Goal: Transaction & Acquisition: Book appointment/travel/reservation

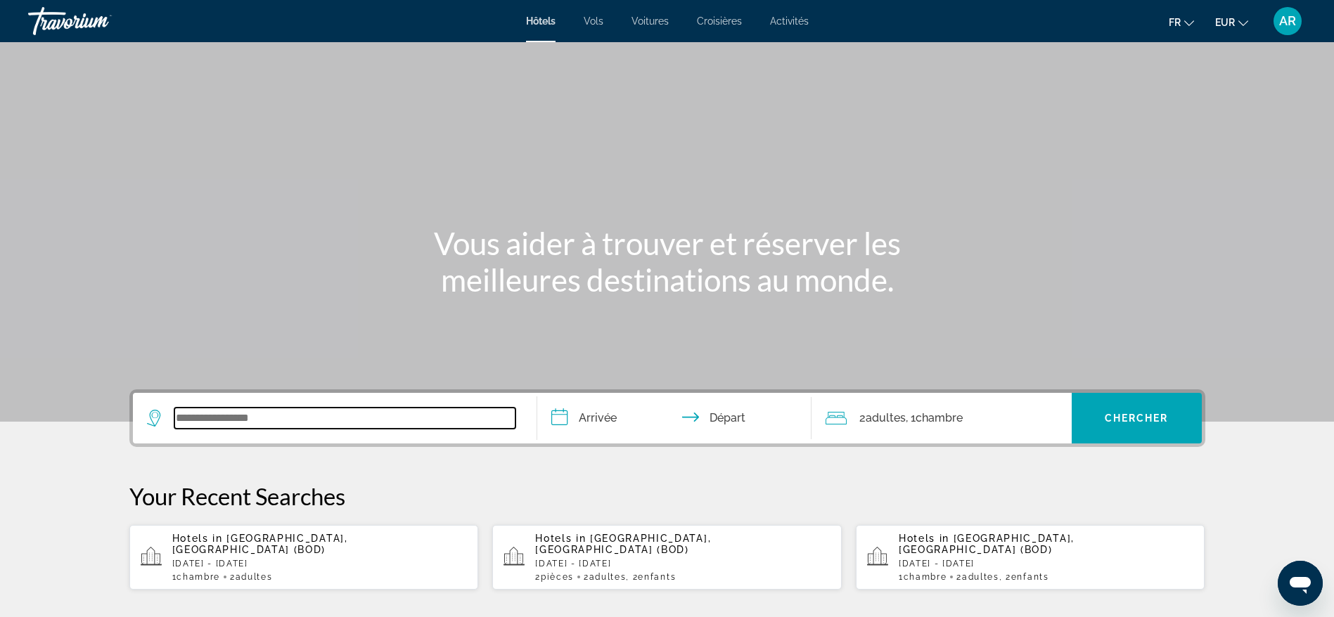
click at [230, 421] on input "Search widget" at bounding box center [344, 418] width 341 height 21
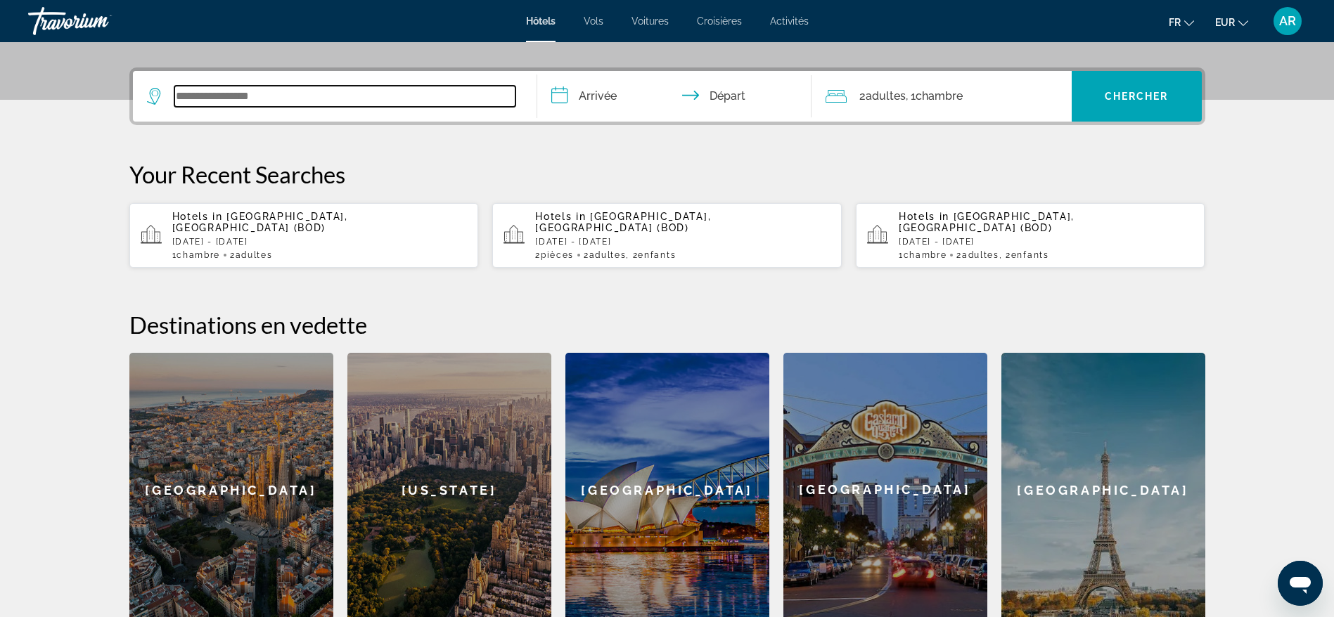
scroll to position [344, 0]
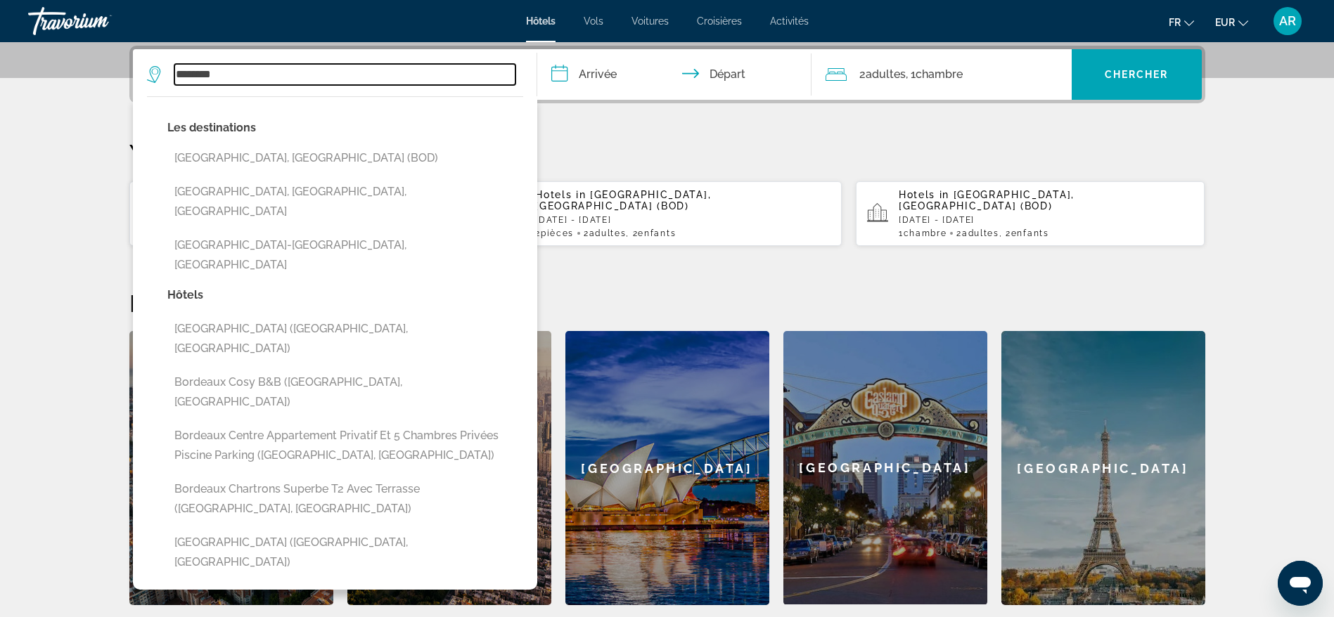
type input "********"
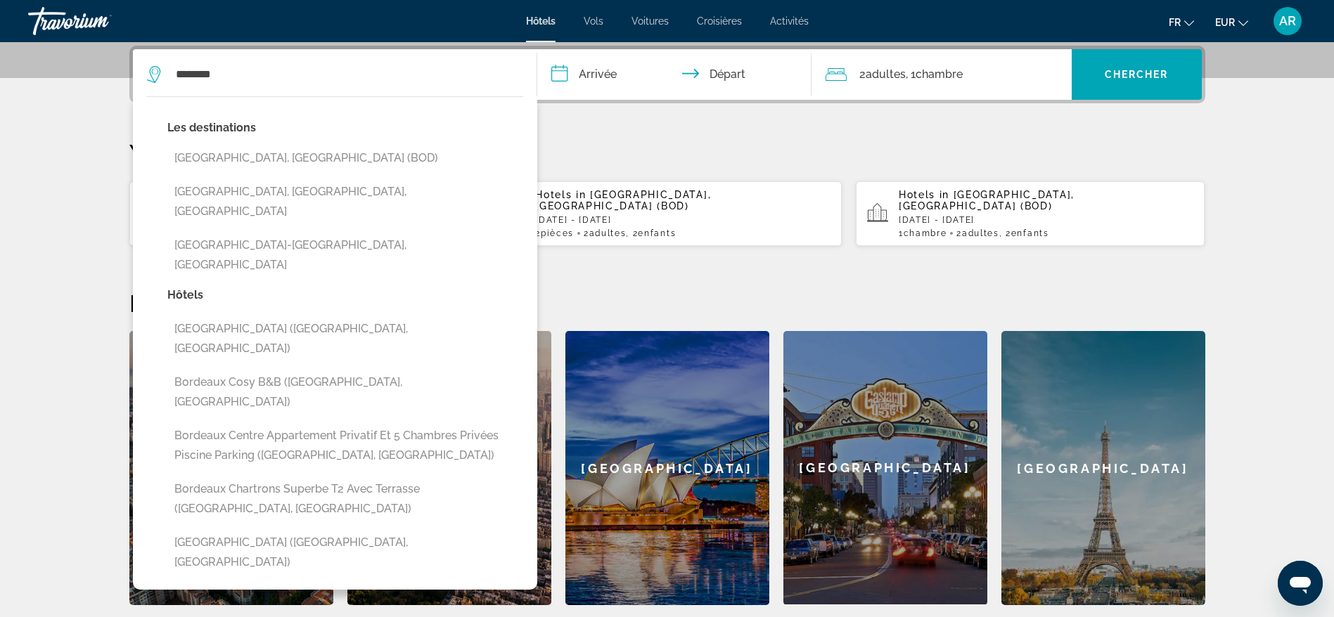
click at [69, 207] on section "**********" at bounding box center [667, 130] width 1334 height 949
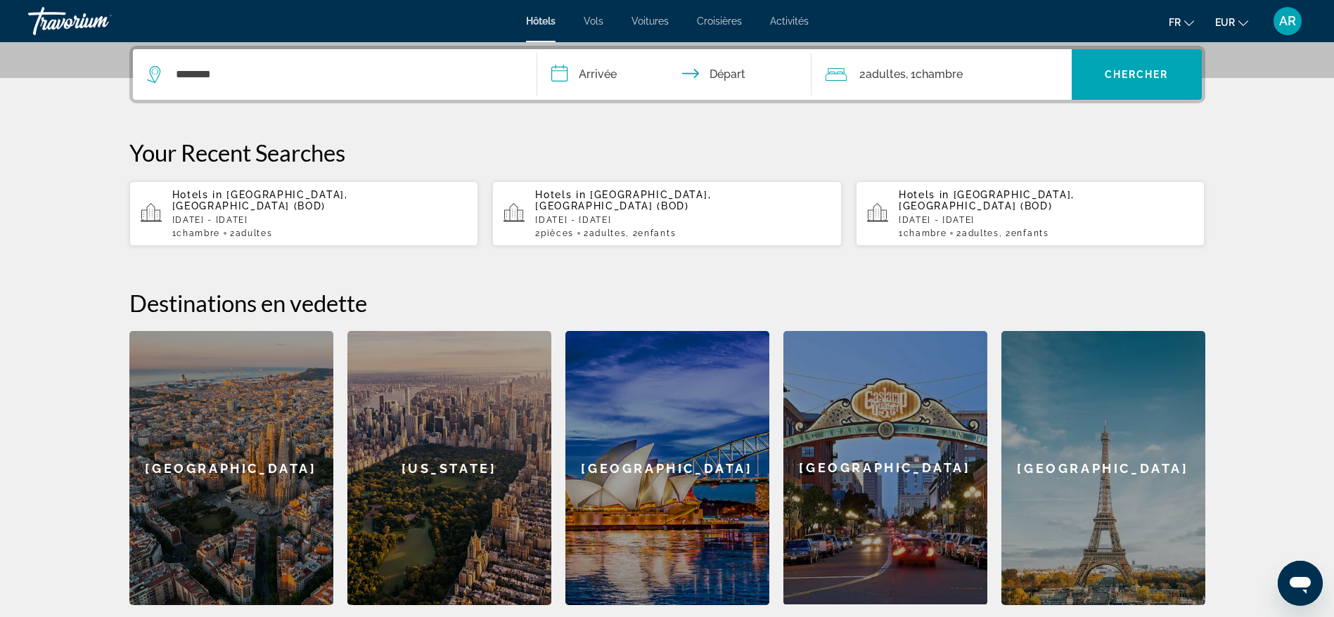
click at [231, 202] on div "Hotels in [GEOGRAPHIC_DATA], [GEOGRAPHIC_DATA] (BOD) [DATE] - [DATE] 1 Chambre …" at bounding box center [319, 213] width 295 height 49
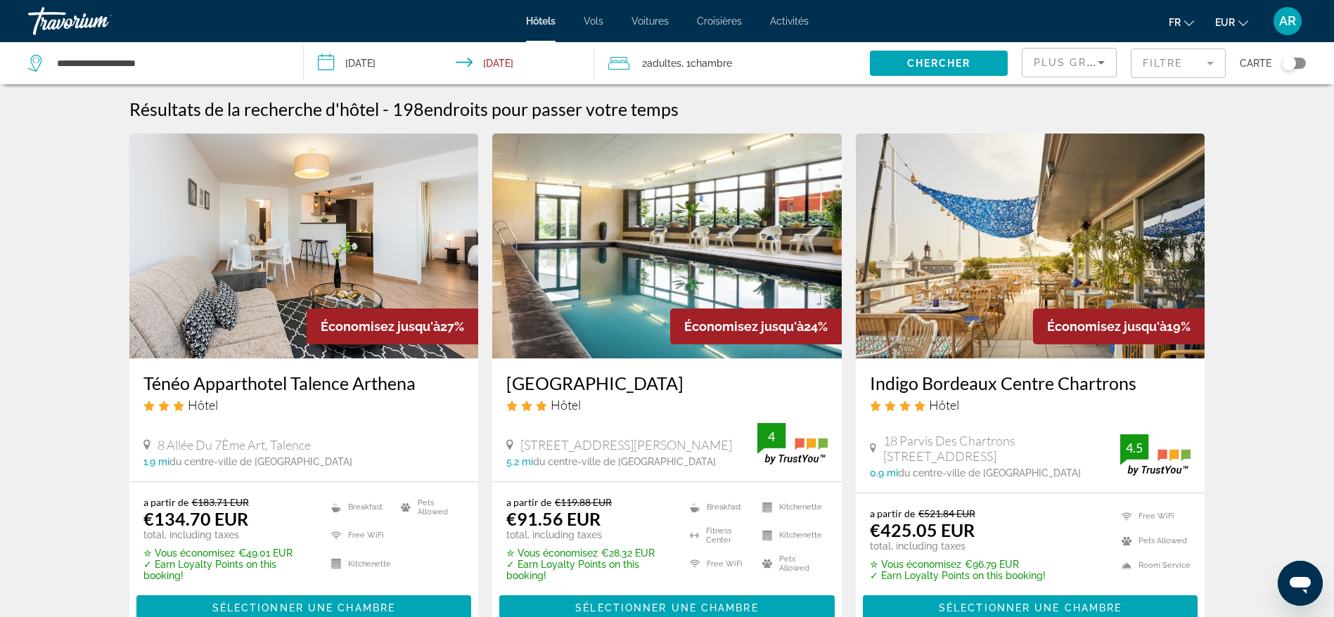
click at [748, 60] on div "2 Adulte Adultes , 1 Chambre pièces" at bounding box center [739, 63] width 262 height 20
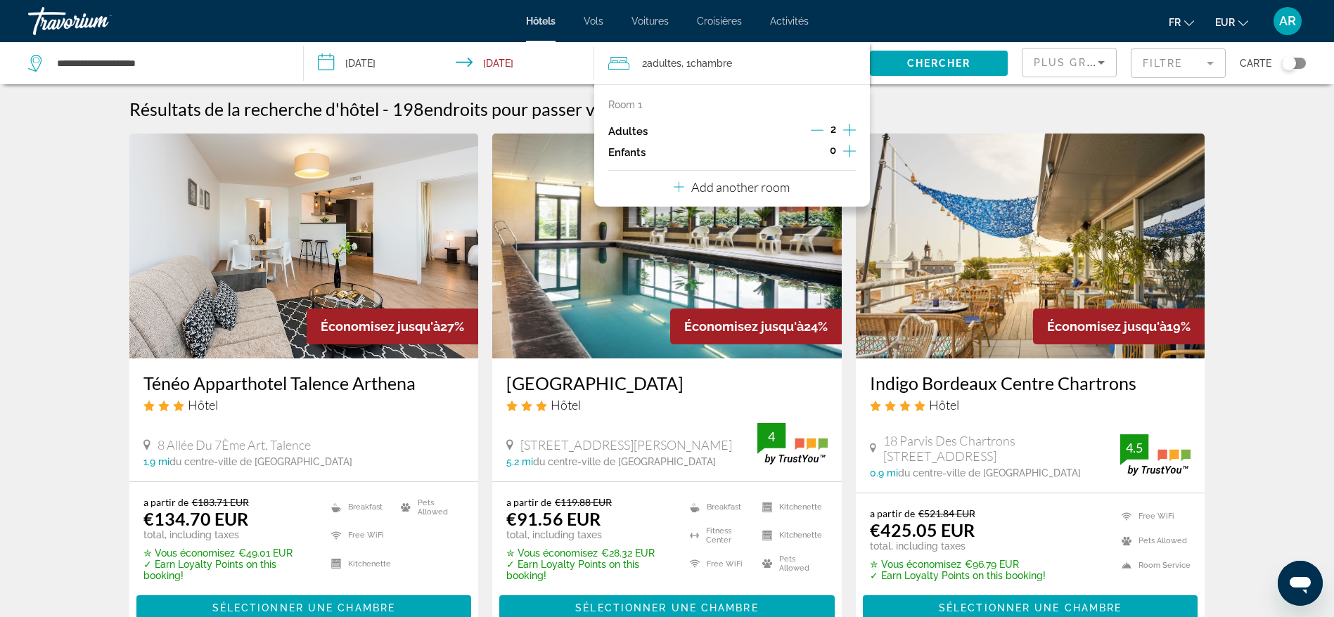
click at [850, 153] on icon "Increment children" at bounding box center [849, 151] width 13 height 17
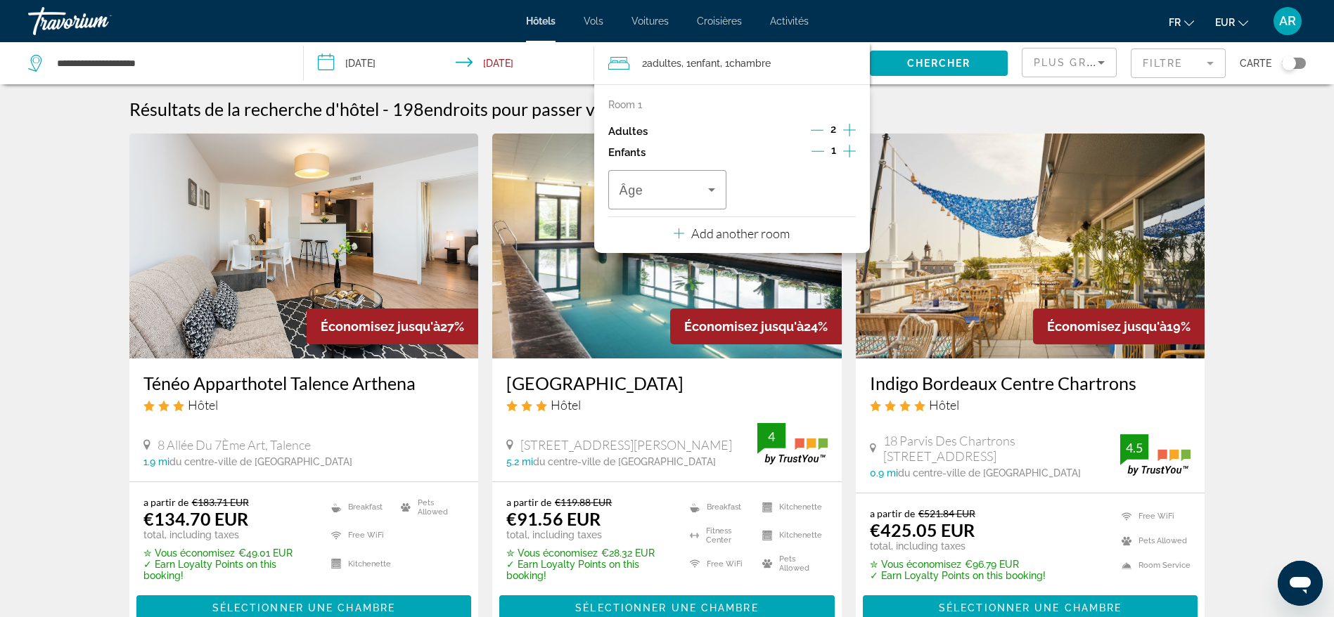
click at [850, 153] on icon "Increment children" at bounding box center [849, 151] width 13 height 17
click at [695, 189] on span "Travelers: 2 adults, 2 children" at bounding box center [664, 189] width 89 height 17
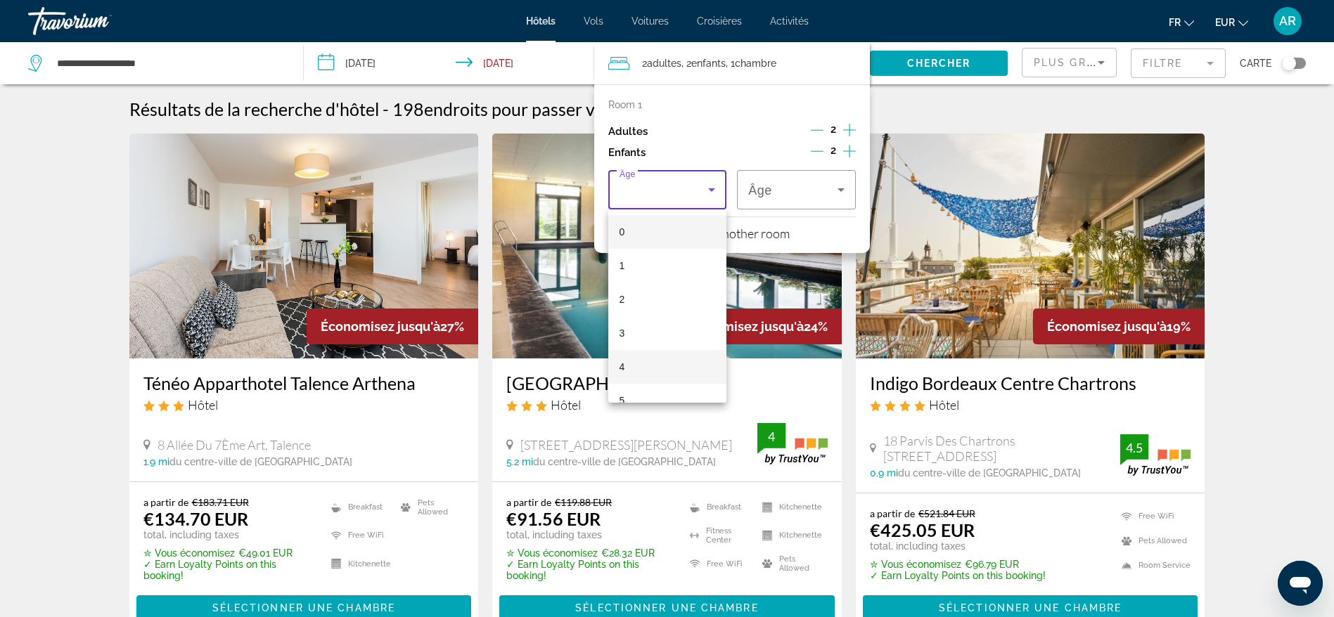
click at [645, 362] on mat-option "4" at bounding box center [667, 367] width 119 height 34
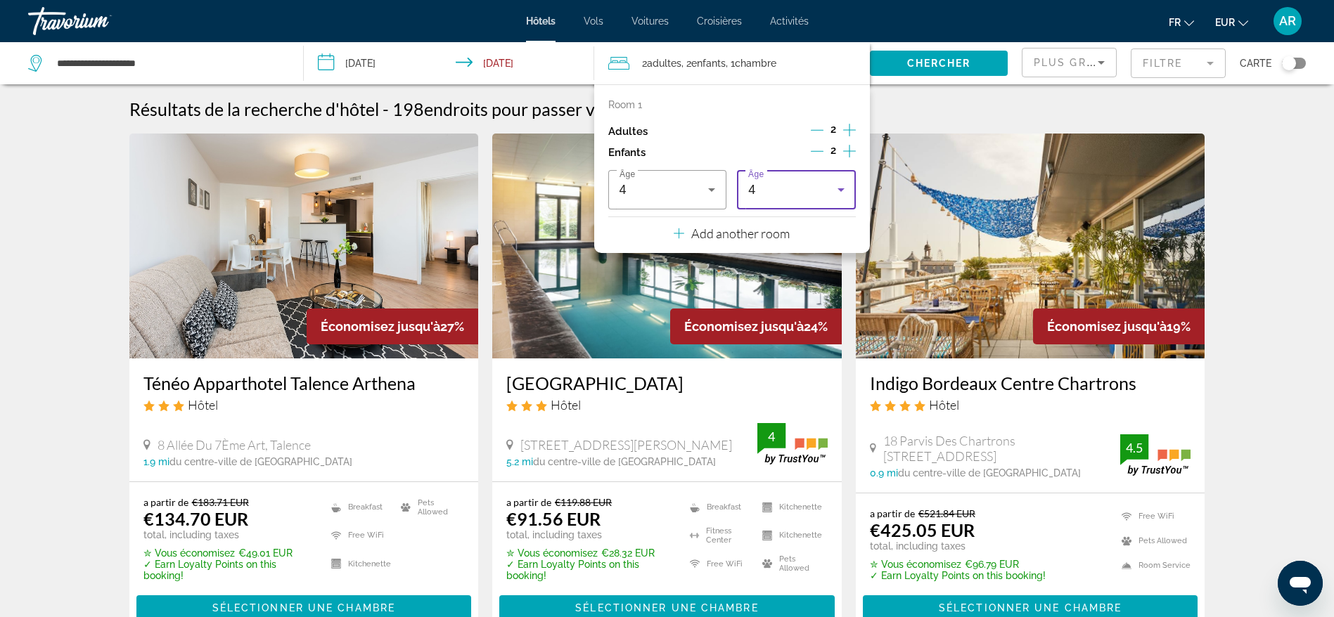
click at [785, 177] on div "4" at bounding box center [796, 189] width 96 height 39
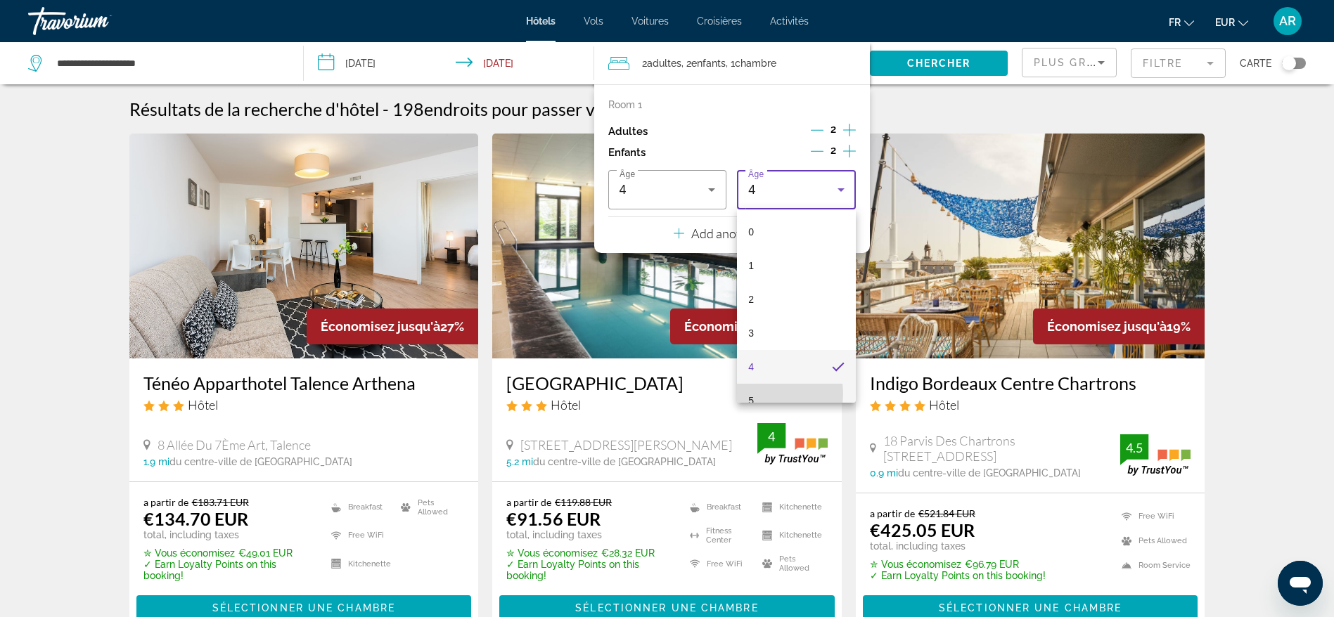
click at [767, 394] on mat-option "5" at bounding box center [796, 401] width 119 height 34
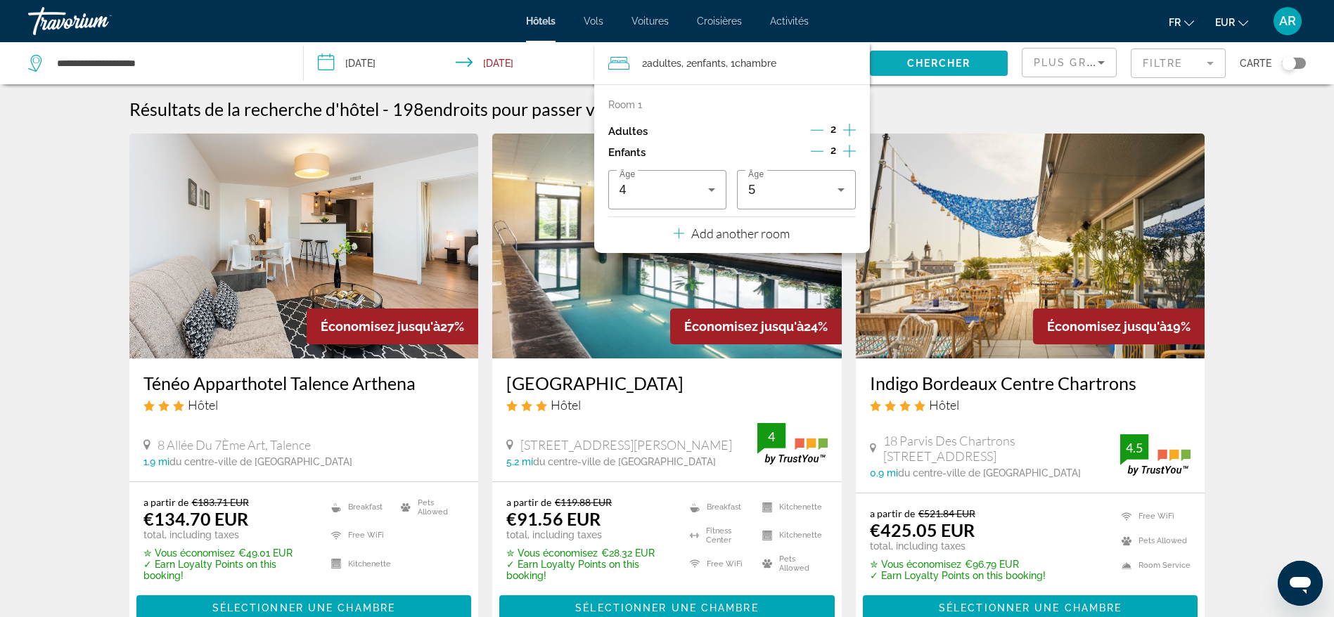
click at [928, 56] on span "Search widget" at bounding box center [939, 63] width 138 height 34
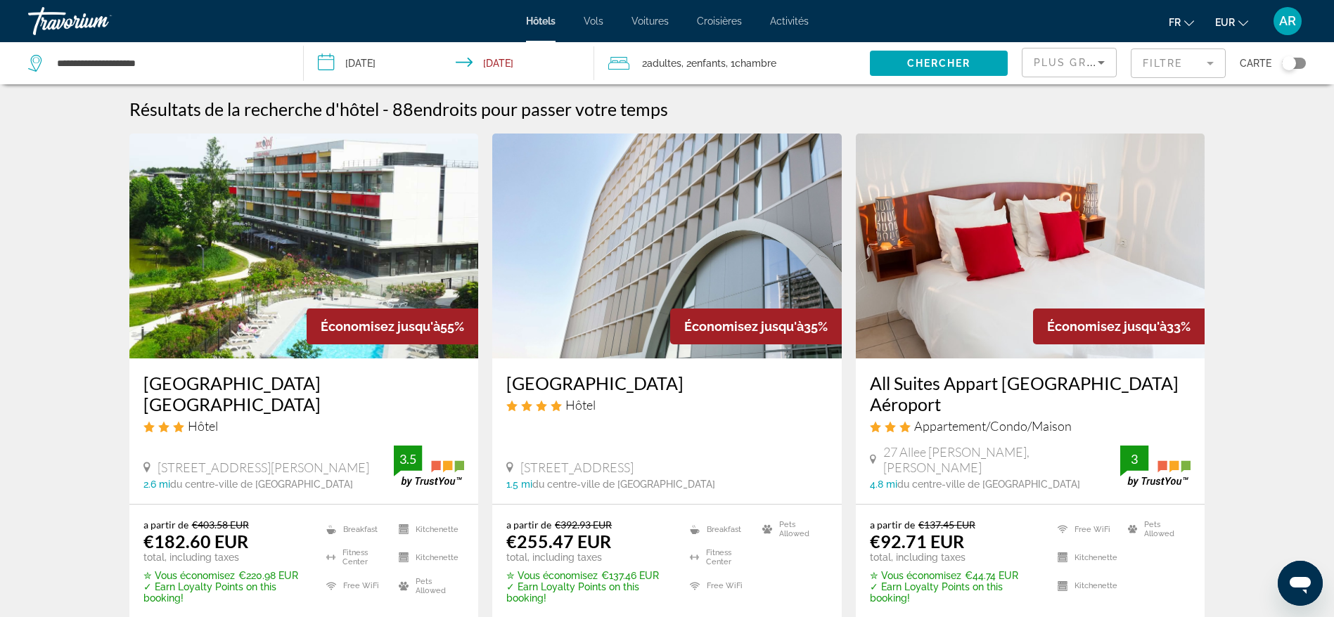
click at [1056, 57] on span "Plus grandes économies" at bounding box center [1118, 62] width 168 height 11
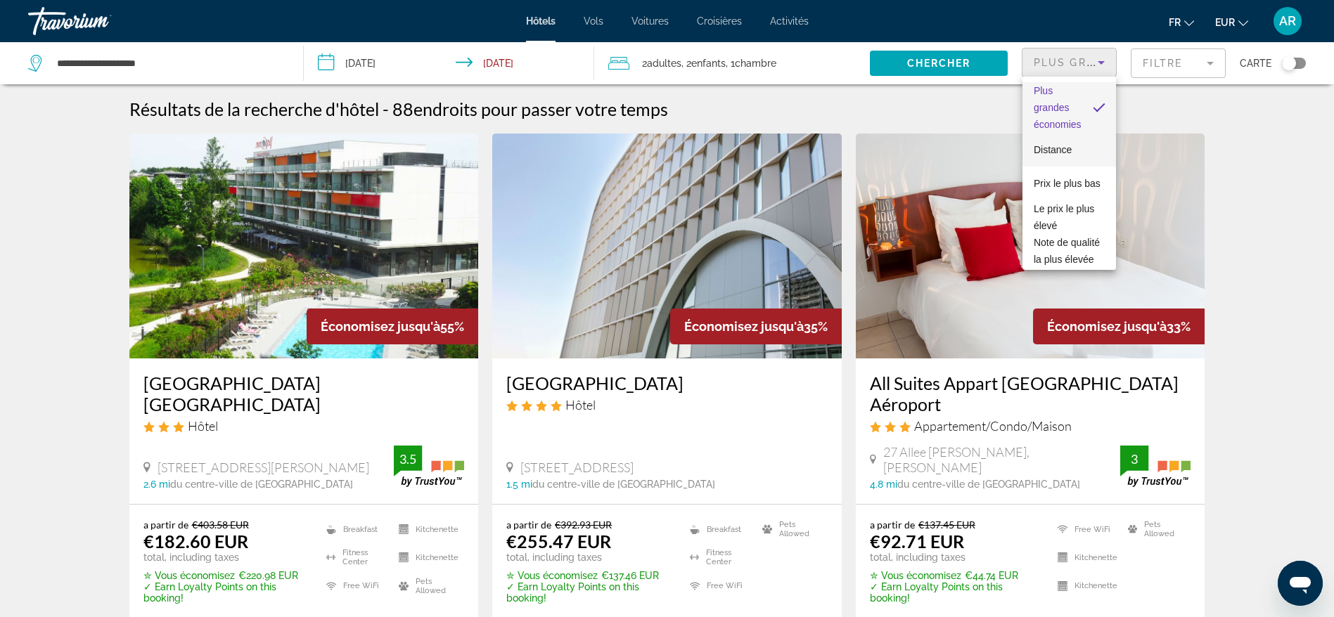
click at [1059, 139] on mat-option "Distance" at bounding box center [1069, 150] width 94 height 34
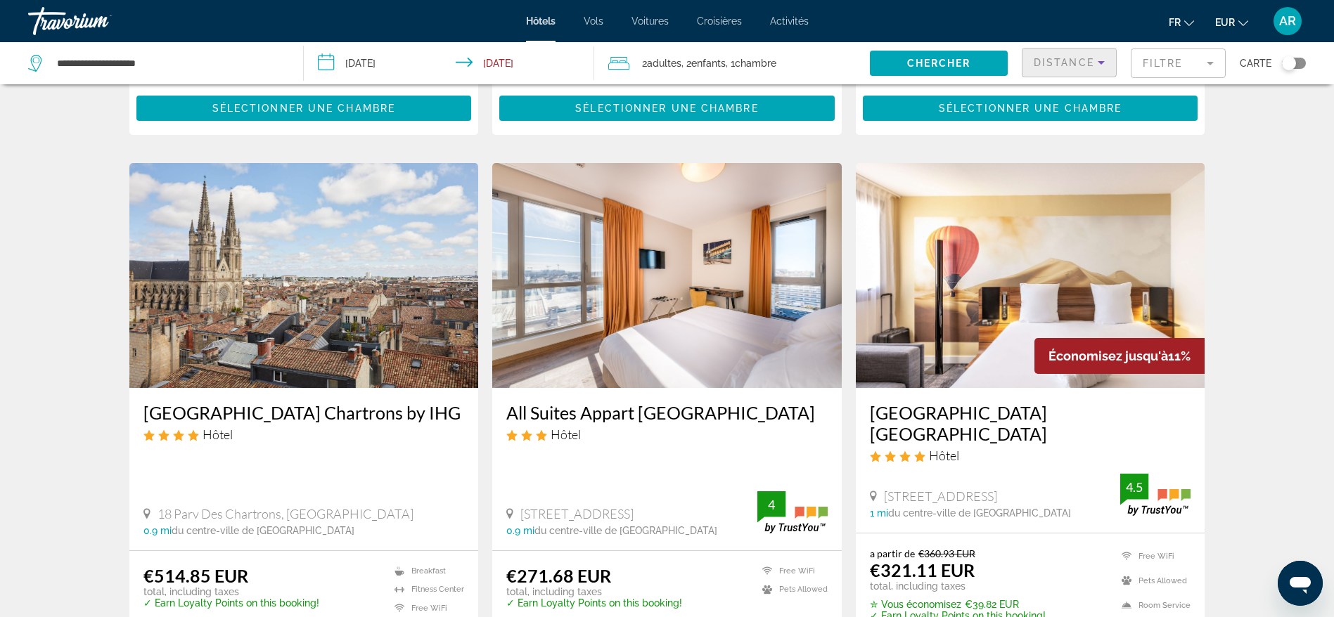
scroll to position [1582, 0]
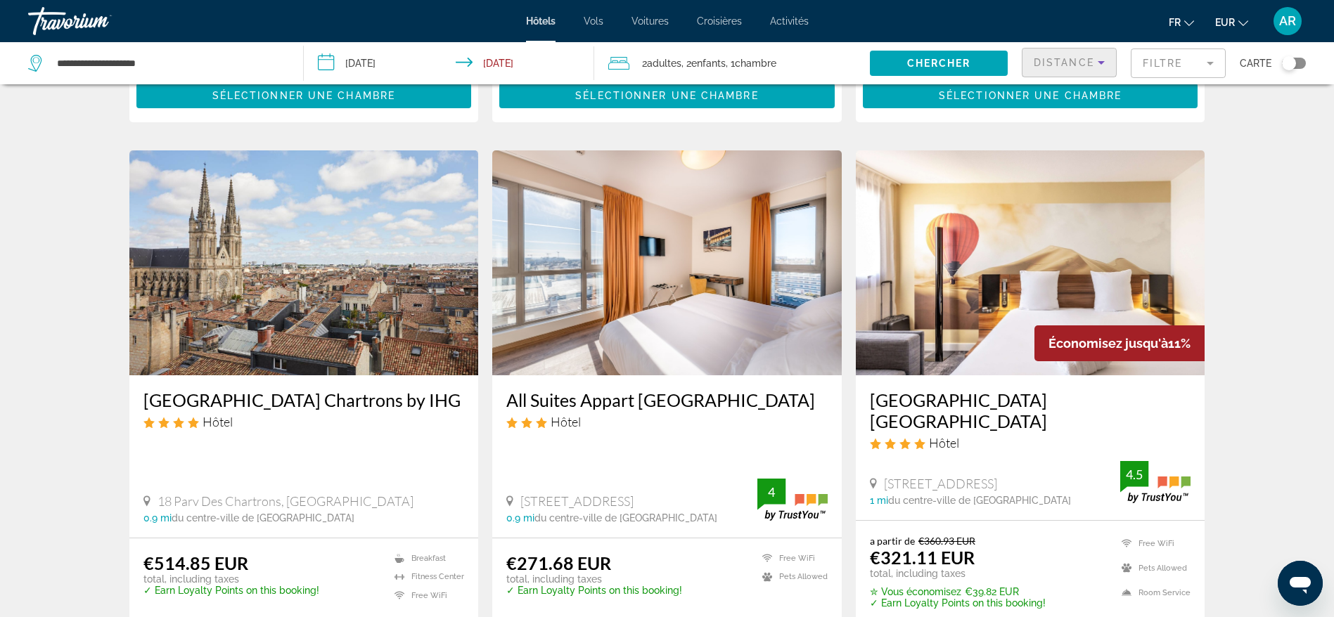
click at [1157, 70] on mat-form-field "Filtre" at bounding box center [1178, 64] width 95 height 30
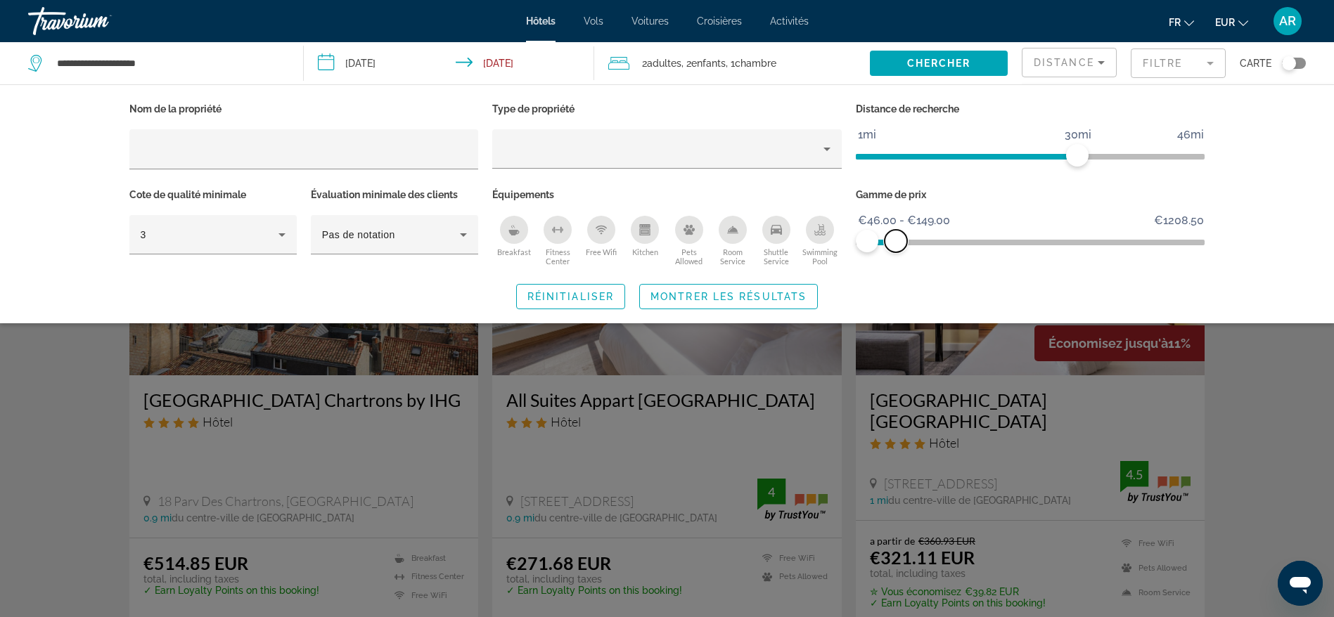
drag, startPoint x: 1189, startPoint y: 238, endPoint x: 896, endPoint y: 252, distance: 293.5
click at [896, 252] on div "Gamme de prix €46.00 €1208.50 €46.00 €149.00 €46.00 - €149.00" at bounding box center [1031, 227] width 364 height 85
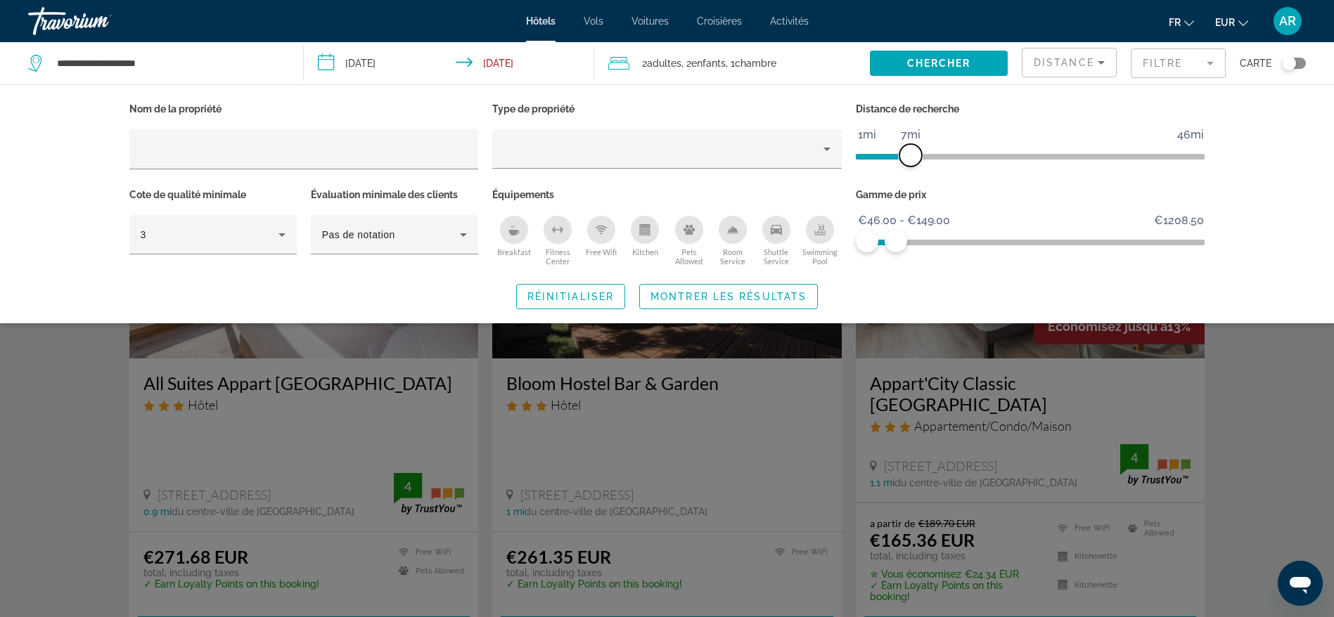
drag, startPoint x: 1082, startPoint y: 154, endPoint x: 907, endPoint y: 160, distance: 174.5
click at [907, 160] on span "ngx-slider" at bounding box center [910, 155] width 23 height 23
click at [743, 297] on span "Montrer les résultats" at bounding box center [728, 296] width 156 height 11
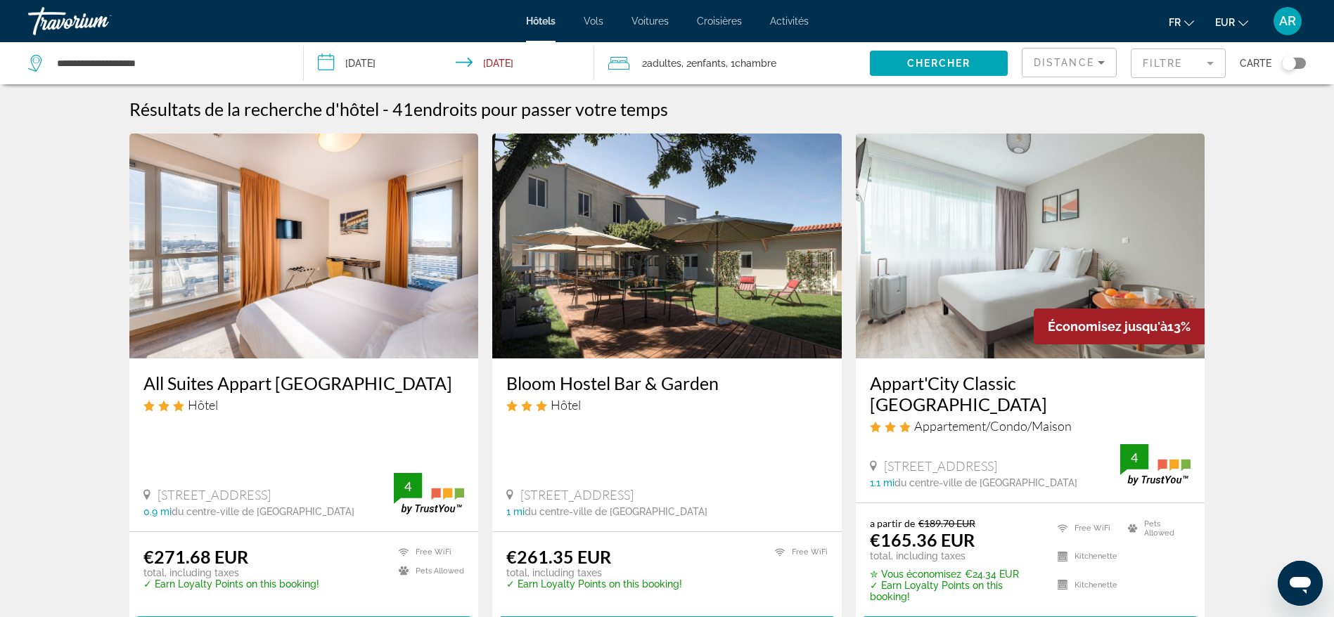
click at [1174, 54] on mat-form-field "Filtre" at bounding box center [1178, 64] width 95 height 30
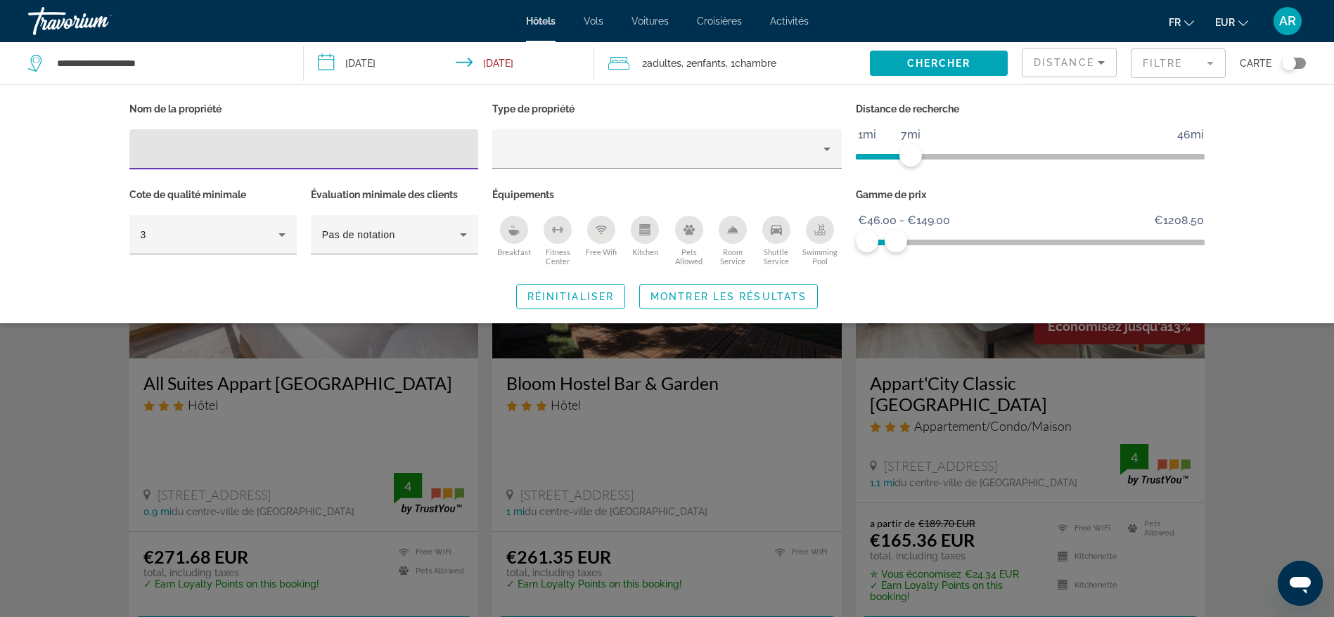
click at [819, 229] on icon "Swimming Pool" at bounding box center [819, 229] width 11 height 11
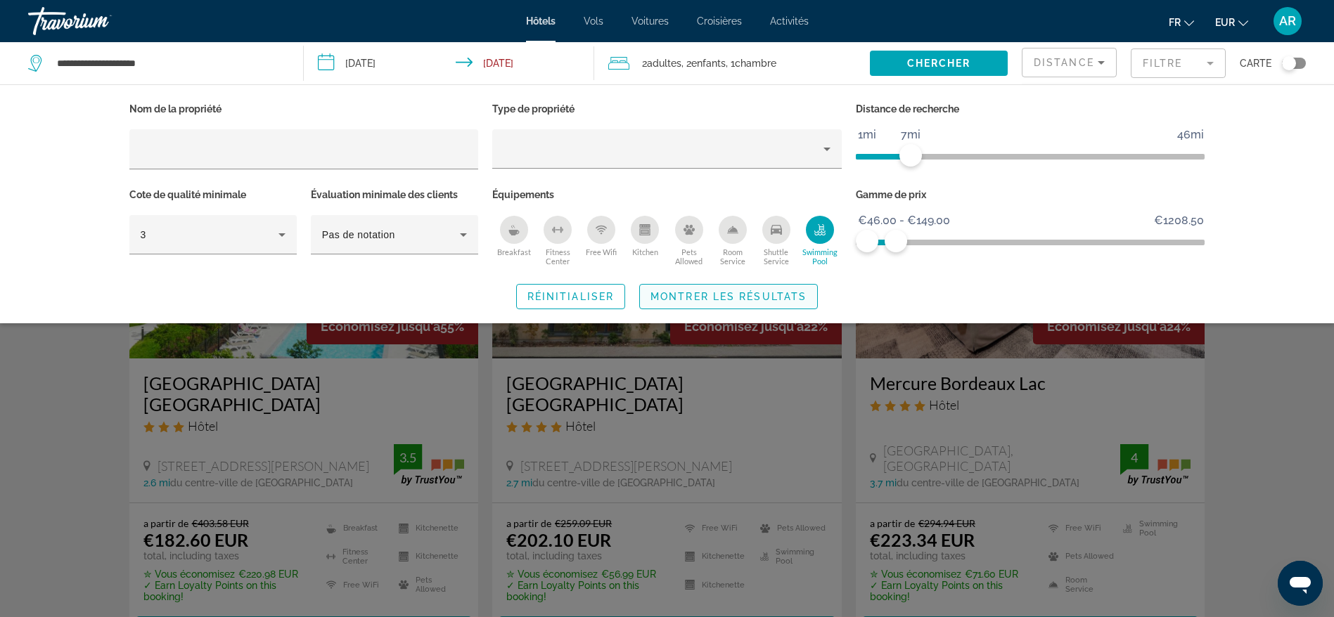
click at [778, 291] on span "Montrer les résultats" at bounding box center [728, 296] width 156 height 11
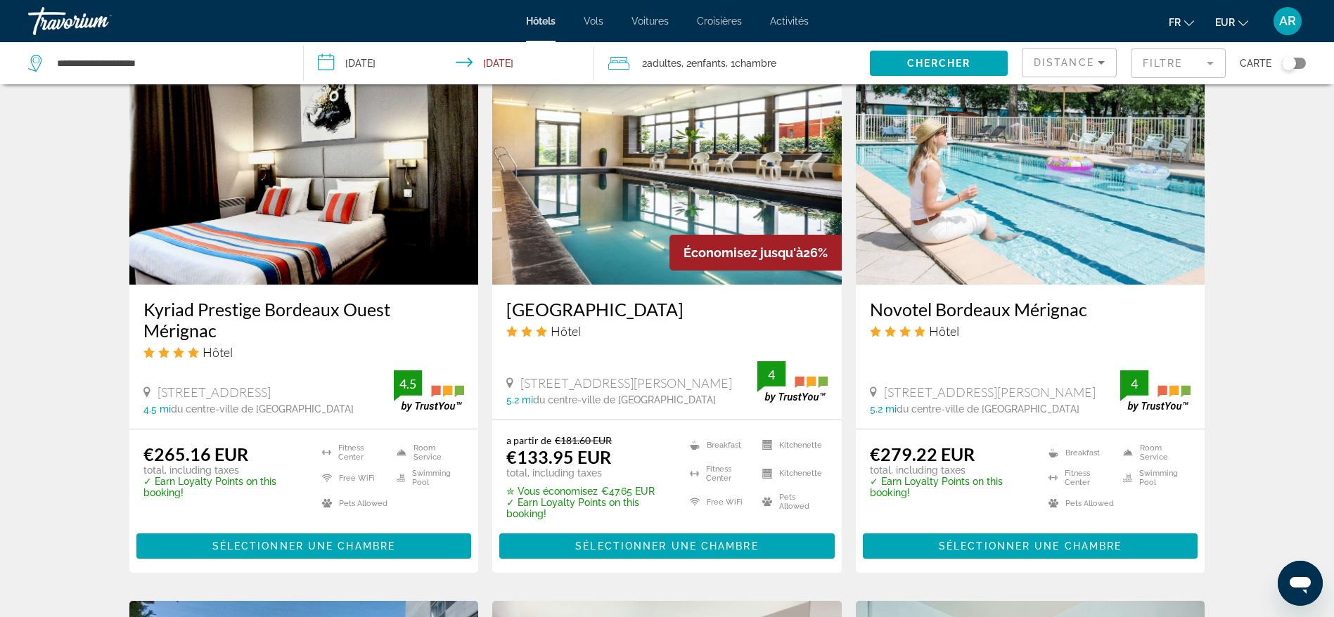
scroll to position [1160, 0]
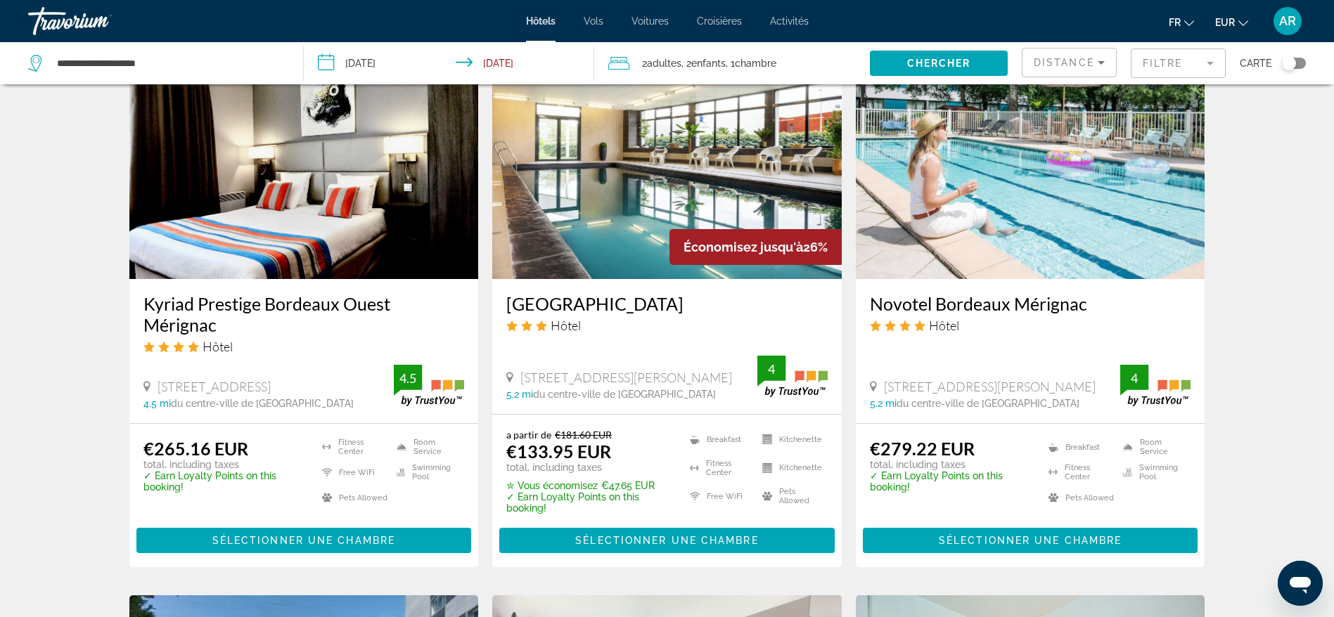
click at [653, 173] on img "Main content" at bounding box center [666, 166] width 349 height 225
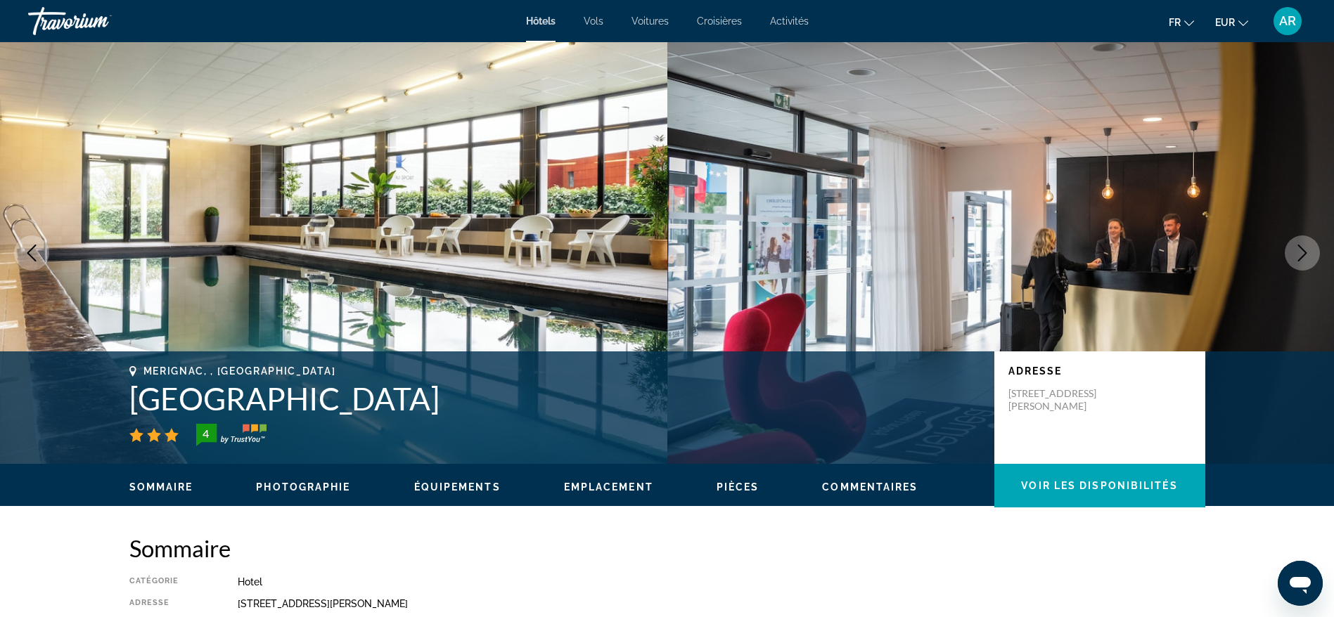
click at [1304, 252] on icon "Next image" at bounding box center [1302, 253] width 9 height 17
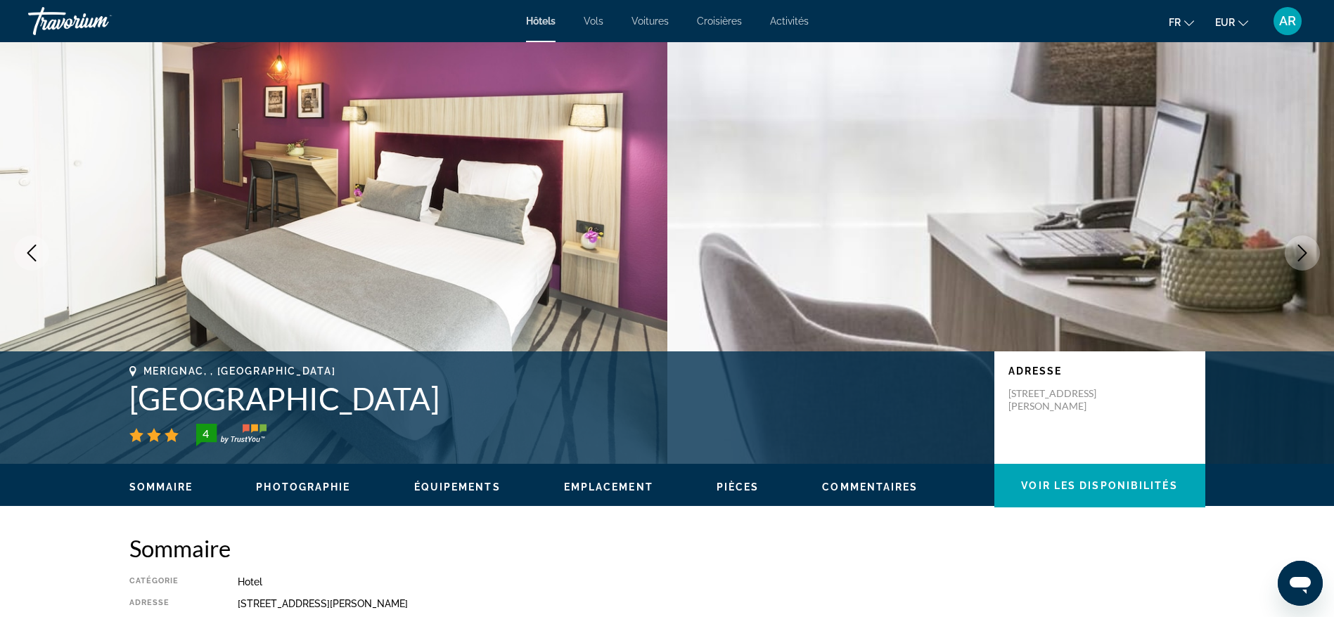
click at [1304, 252] on icon "Next image" at bounding box center [1302, 253] width 9 height 17
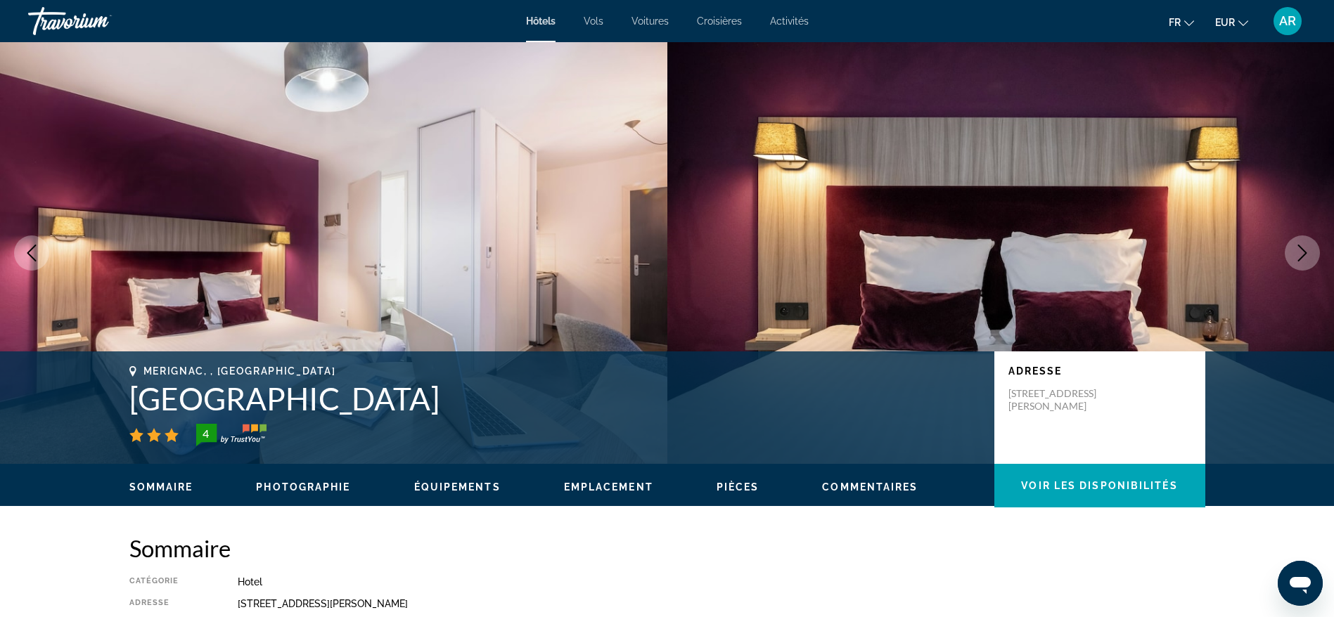
click at [1304, 252] on icon "Next image" at bounding box center [1302, 253] width 9 height 17
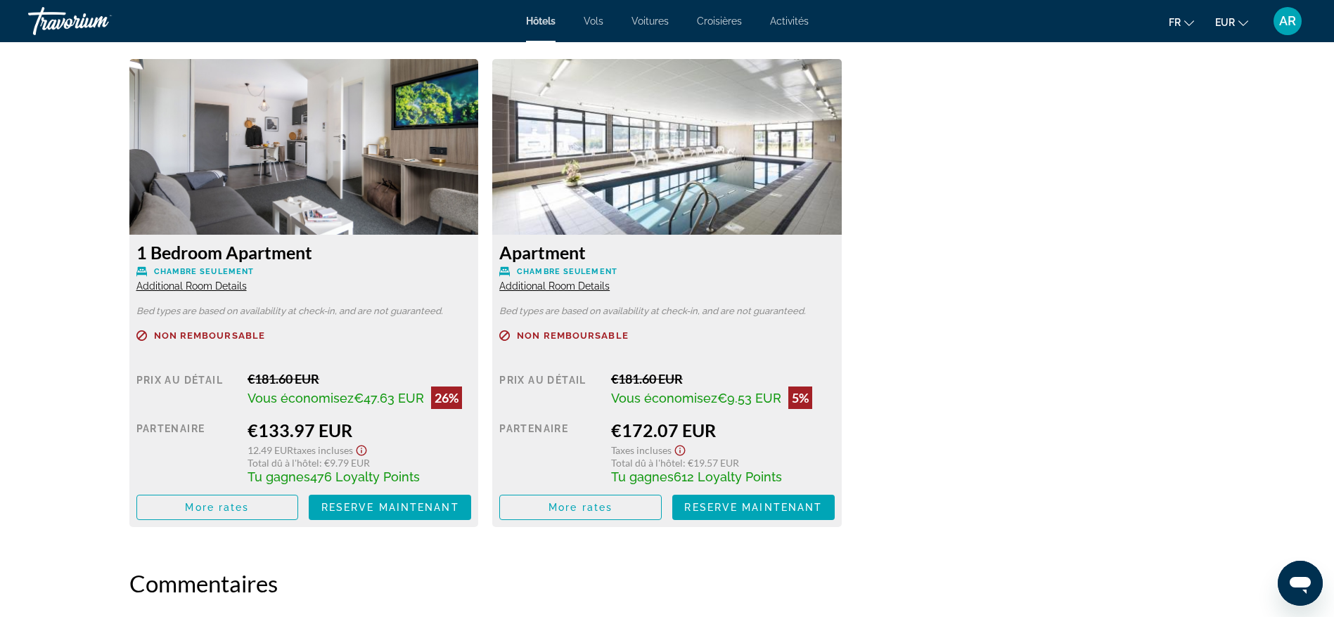
scroll to position [1899, 0]
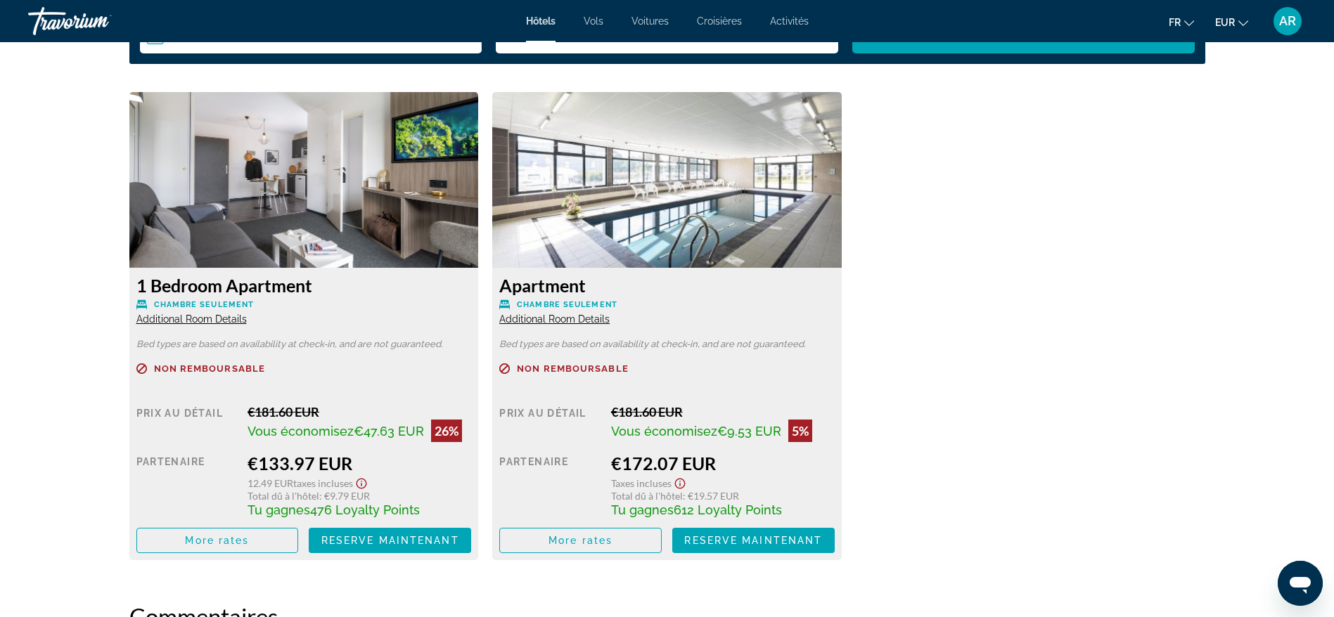
click at [207, 322] on span "Additional Room Details" at bounding box center [191, 319] width 110 height 11
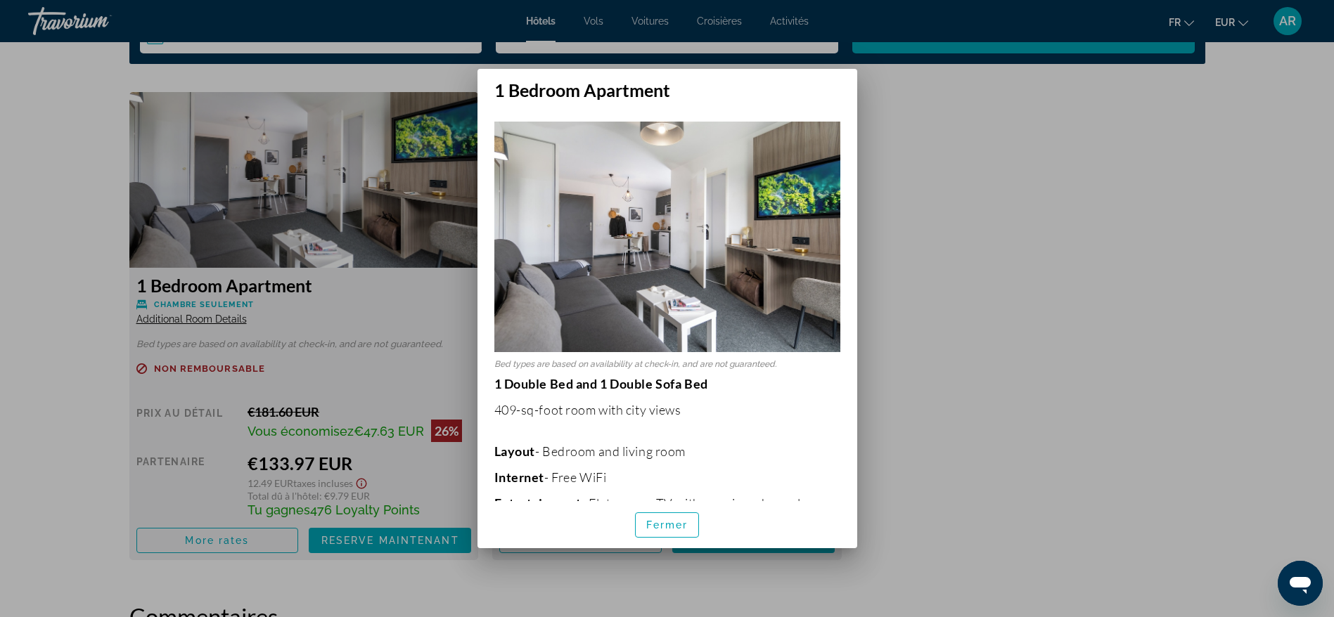
scroll to position [0, 0]
click at [667, 524] on span "Fermer" at bounding box center [667, 525] width 42 height 11
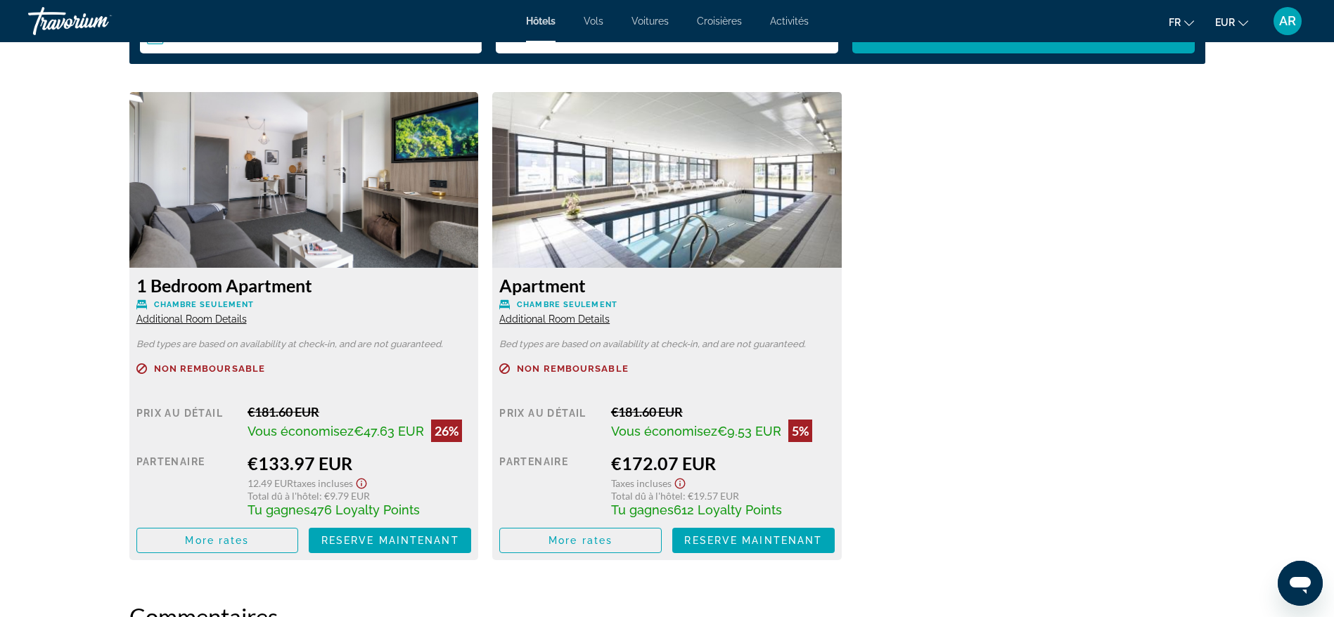
click at [536, 318] on span "Additional Room Details" at bounding box center [554, 319] width 110 height 11
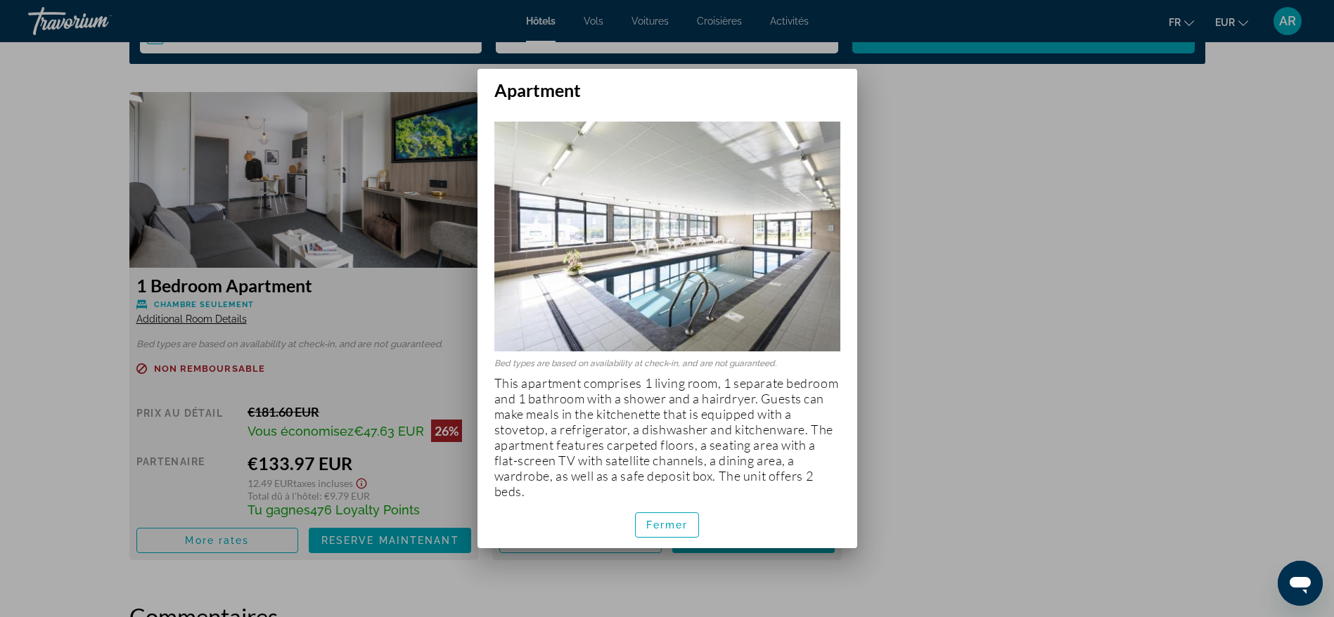
scroll to position [0, 0]
click at [678, 524] on span "Fermer" at bounding box center [667, 525] width 42 height 11
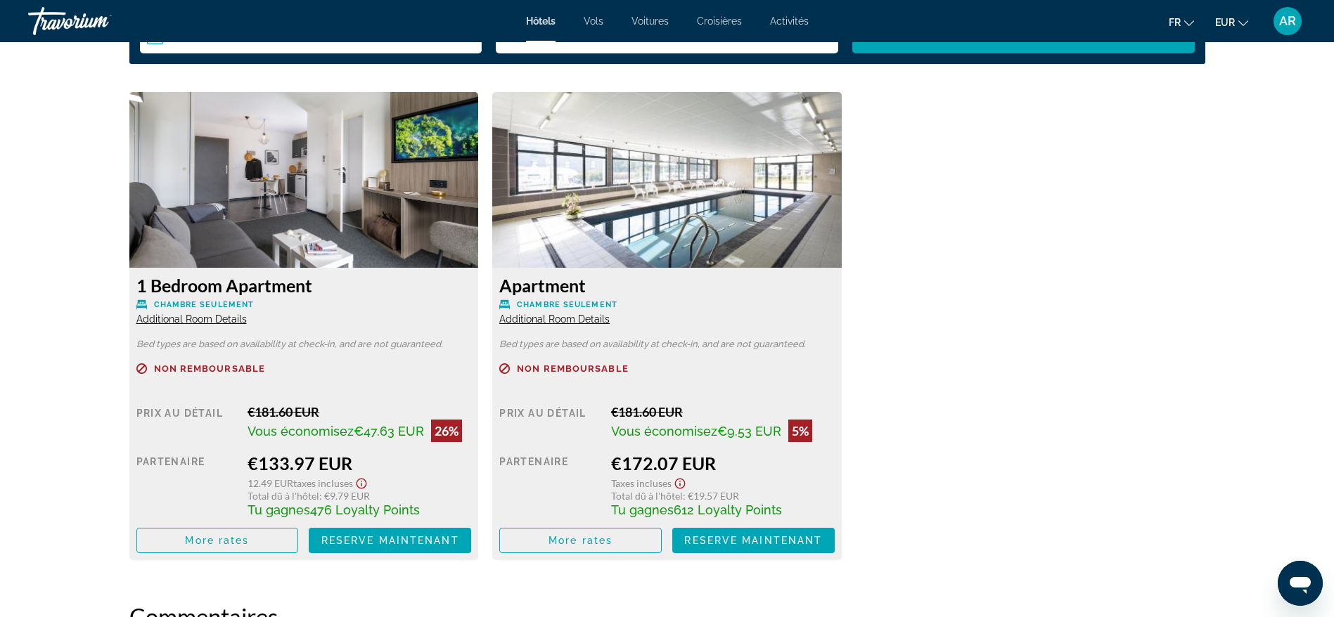
scroll to position [1899, 0]
click at [252, 544] on span "Main content" at bounding box center [217, 541] width 161 height 34
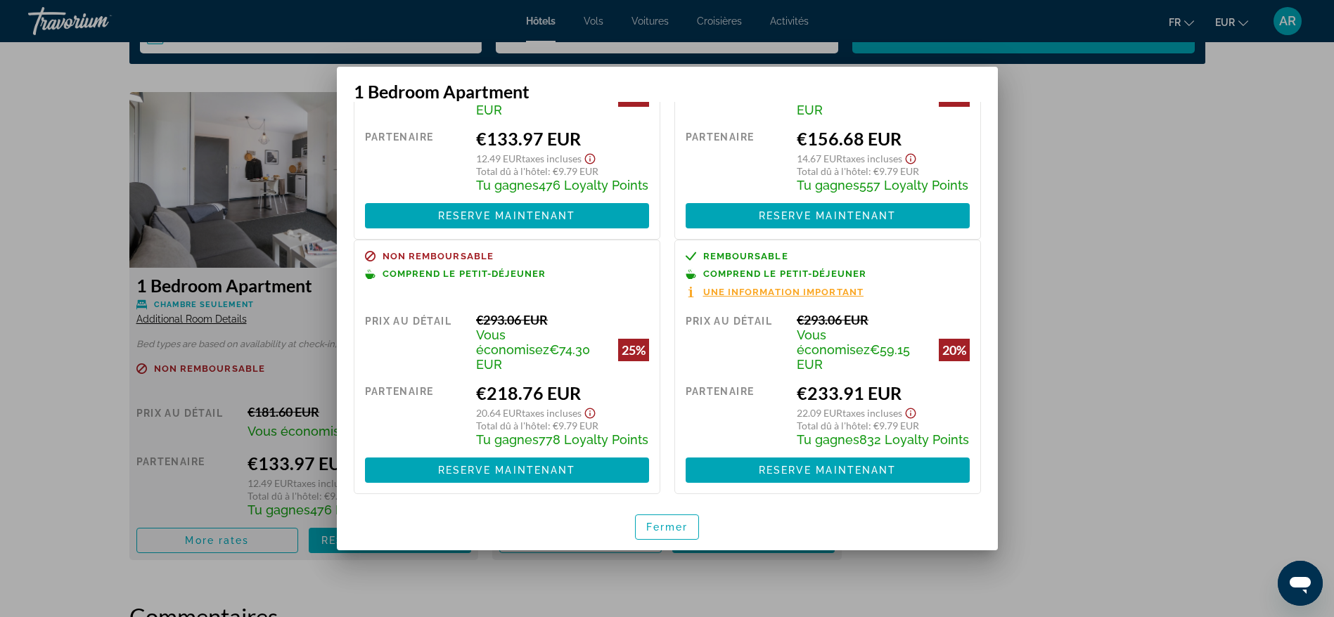
scroll to position [151, 0]
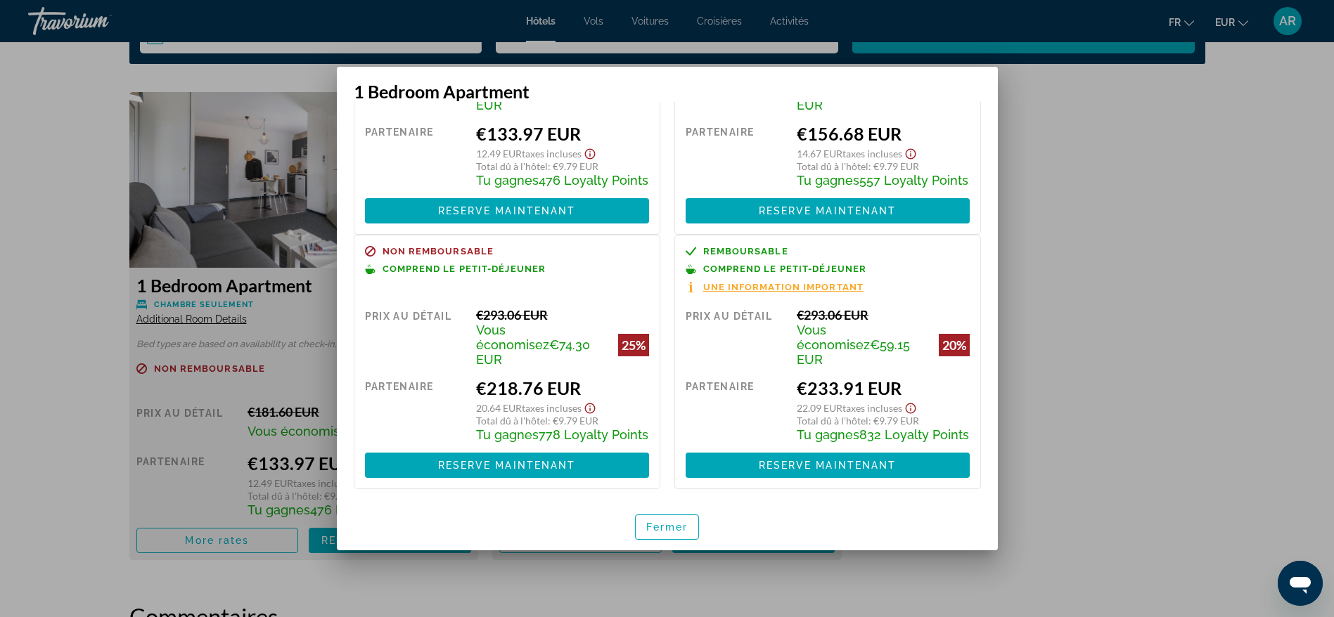
click at [1133, 295] on div at bounding box center [667, 308] width 1334 height 617
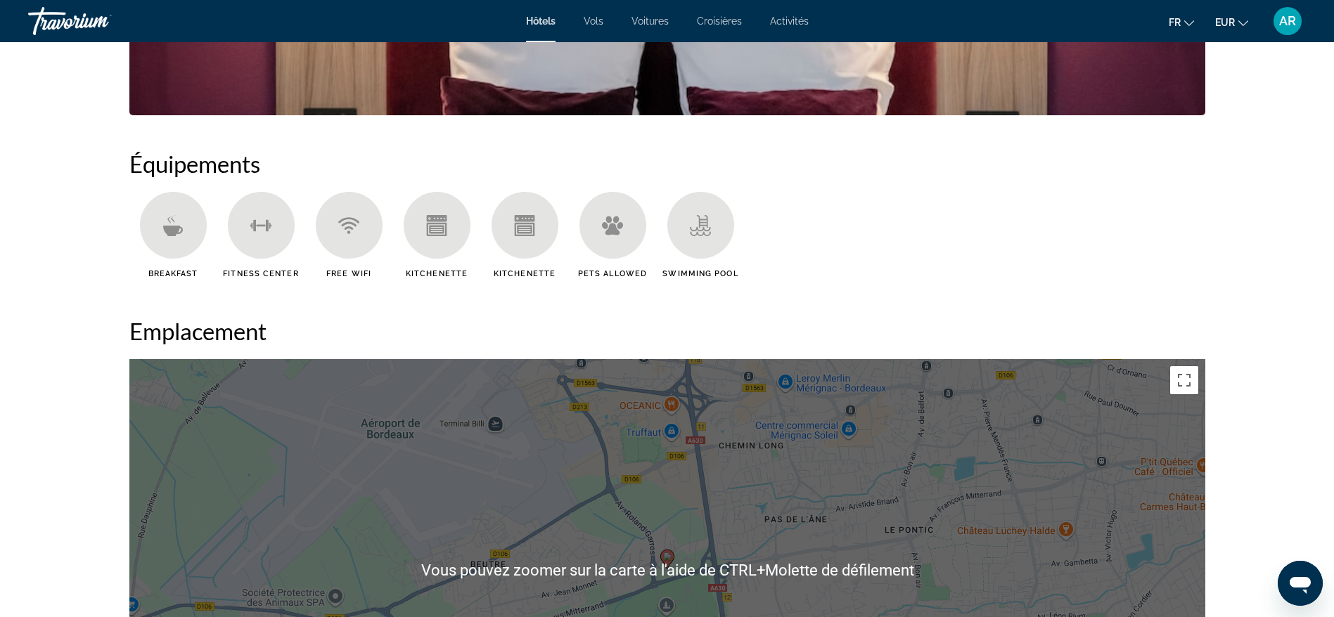
scroll to position [1371, 0]
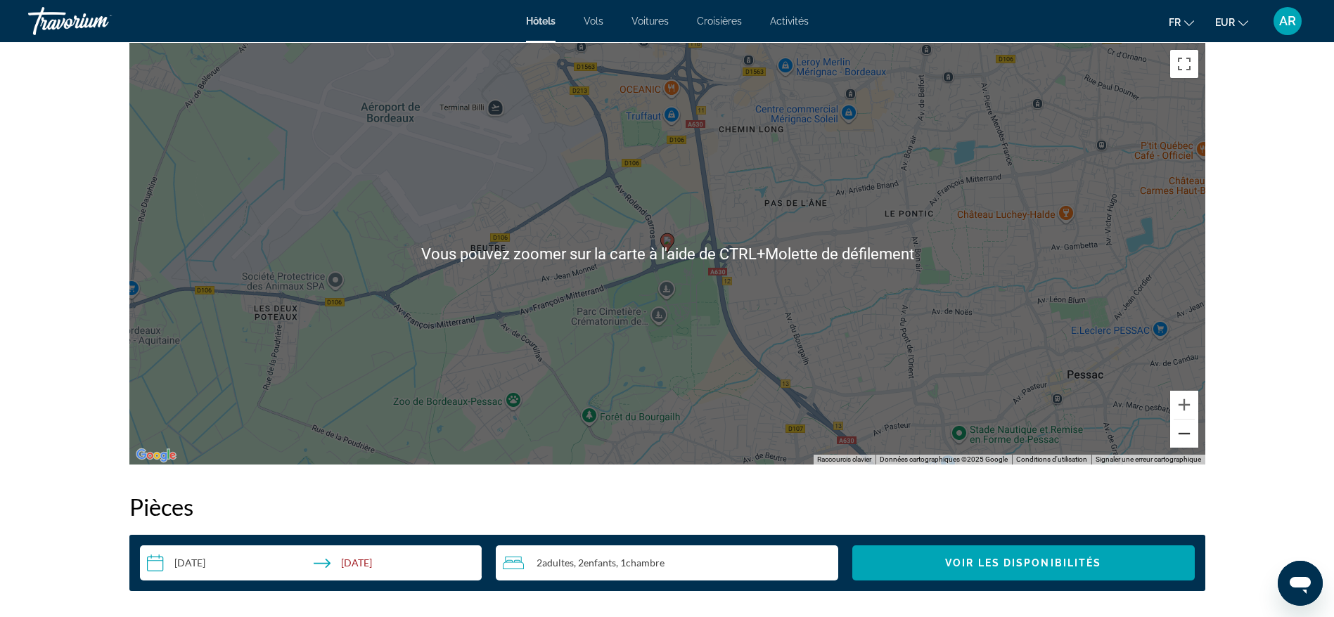
click at [1188, 432] on button "Zoom arrière" at bounding box center [1184, 434] width 28 height 28
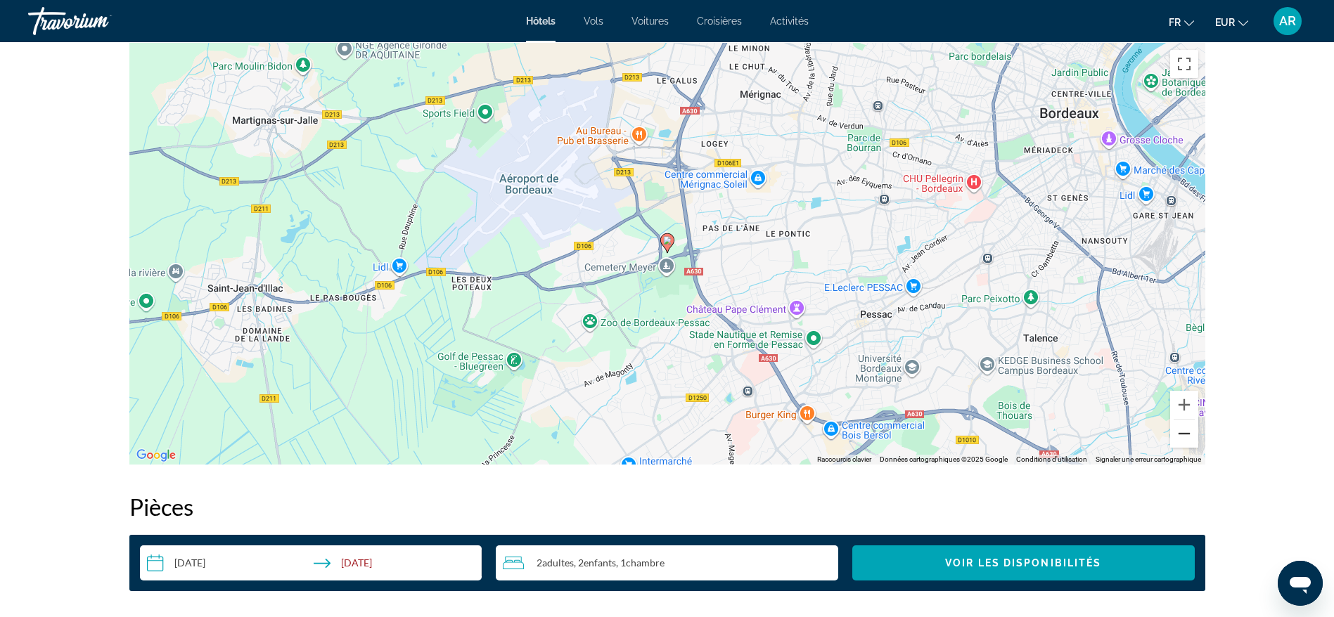
click at [1188, 432] on button "Zoom arrière" at bounding box center [1184, 434] width 28 height 28
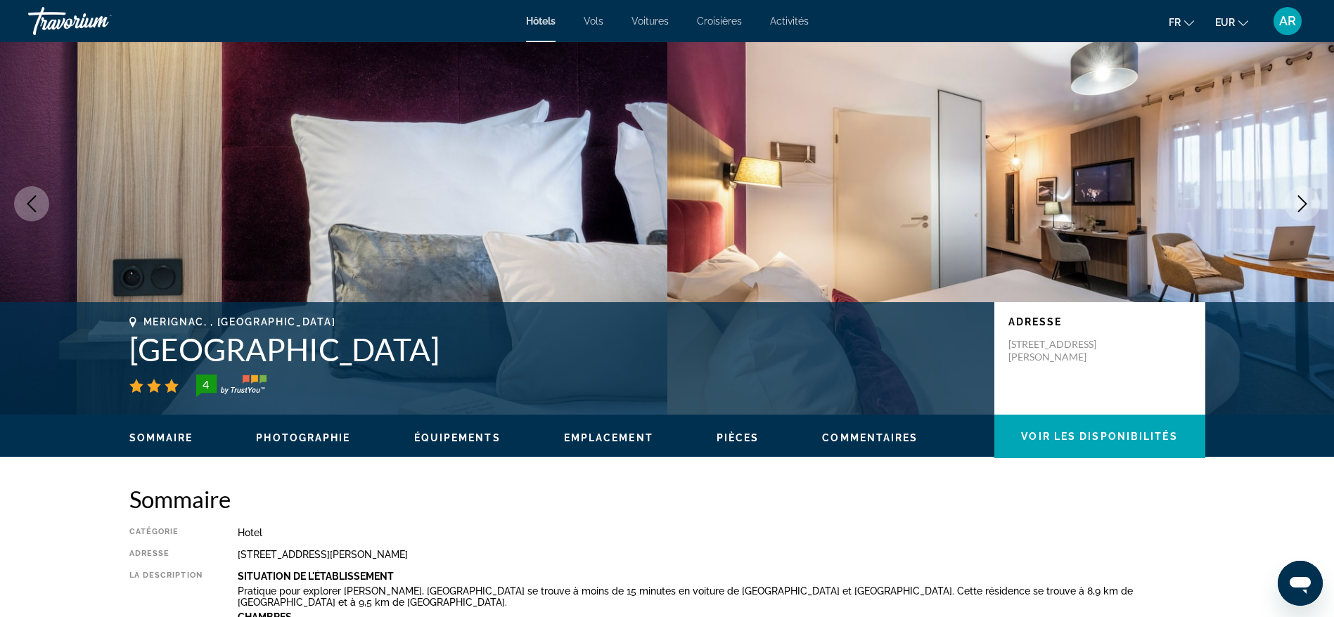
scroll to position [211, 0]
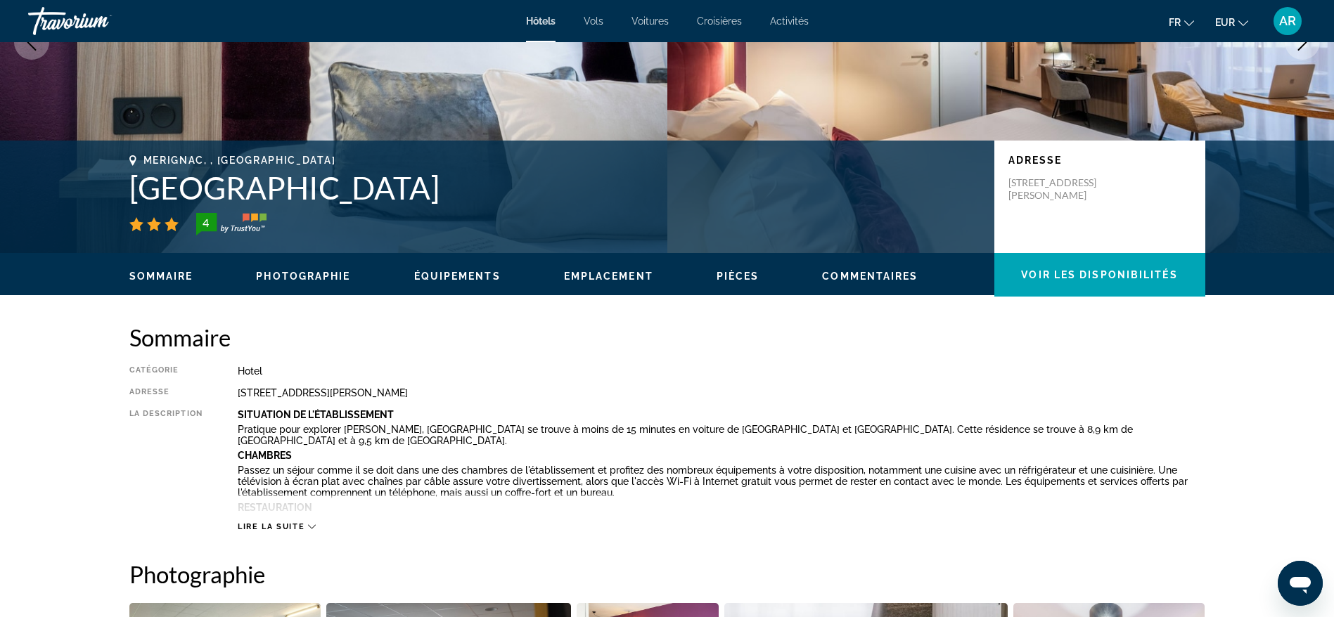
drag, startPoint x: 238, startPoint y: 397, endPoint x: 546, endPoint y: 397, distance: 308.7
click at [546, 397] on div "[STREET_ADDRESS][PERSON_NAME]" at bounding box center [722, 392] width 968 height 11
copy div "[STREET_ADDRESS][PERSON_NAME]"
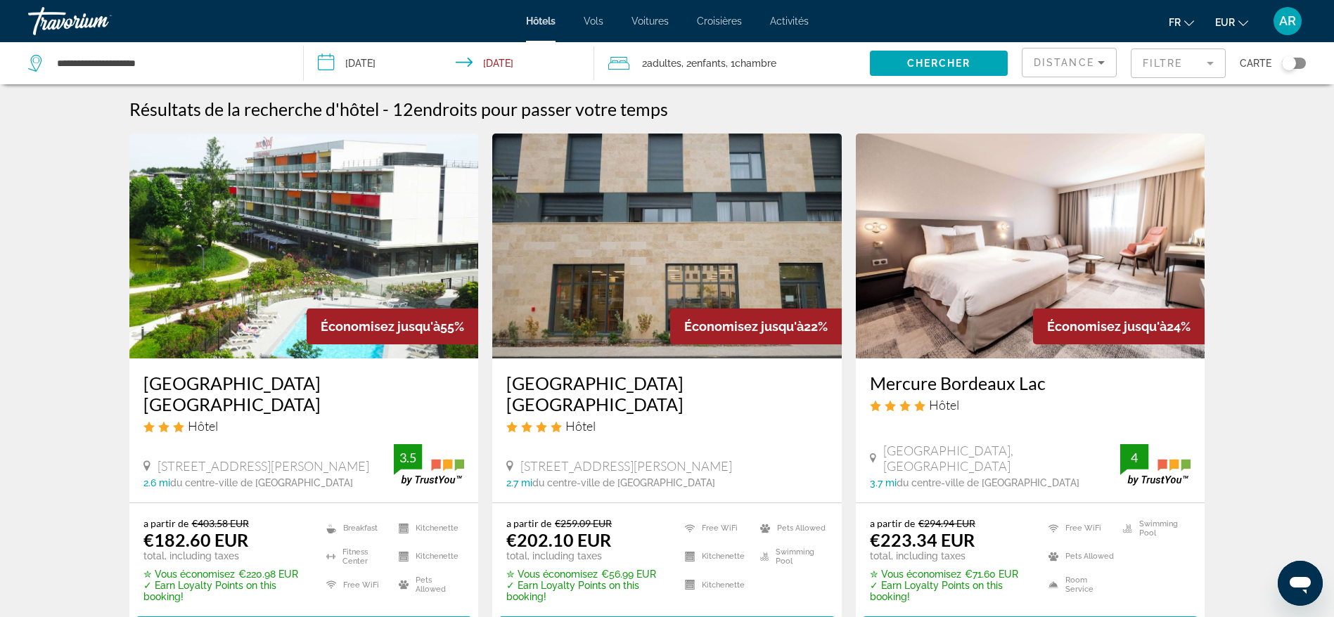
scroll to position [105, 0]
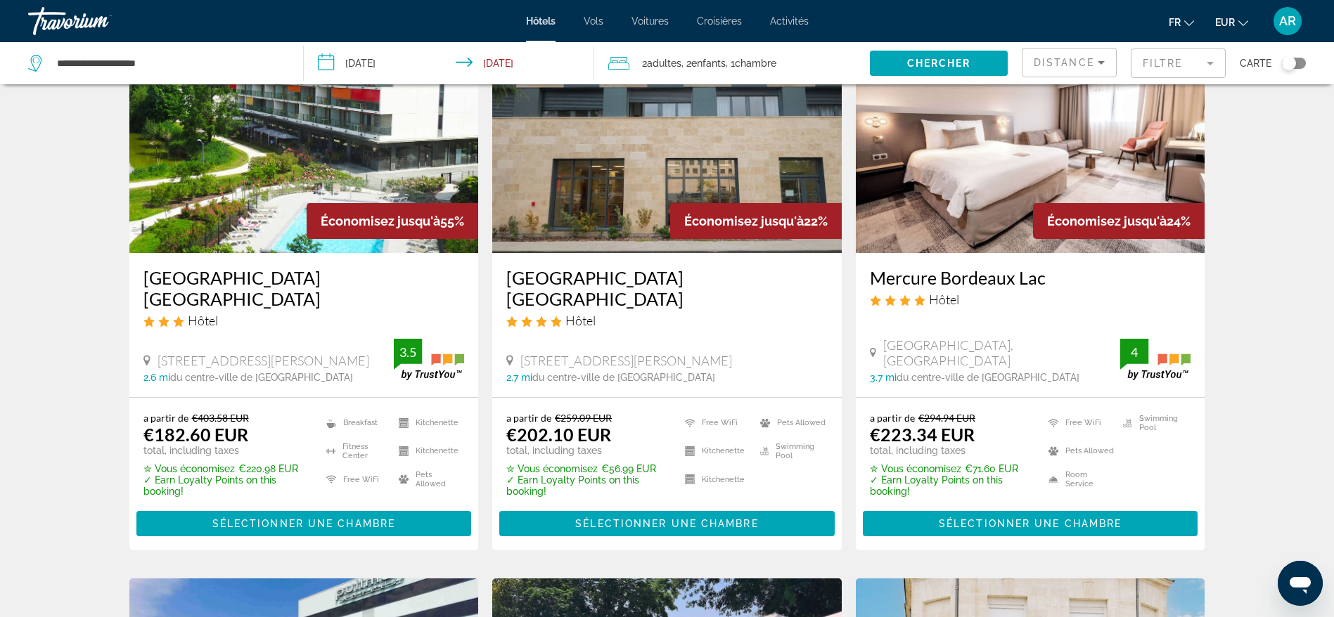
click at [243, 172] on img "Main content" at bounding box center [303, 140] width 349 height 225
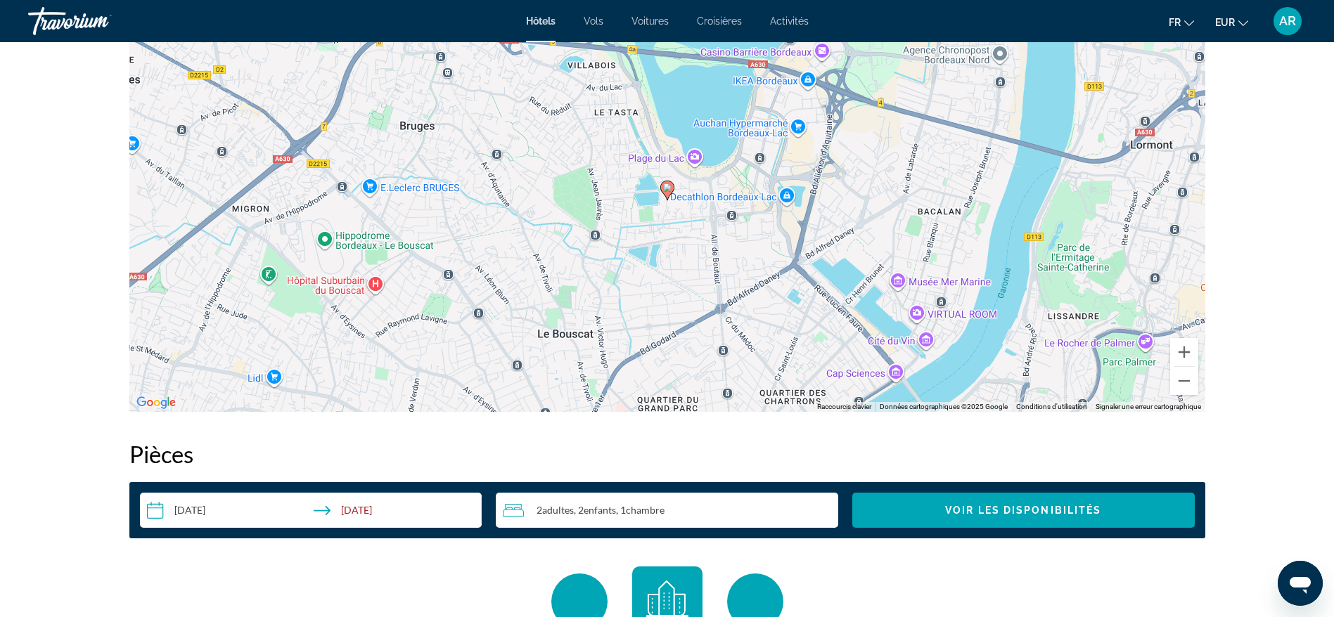
scroll to position [1371, 0]
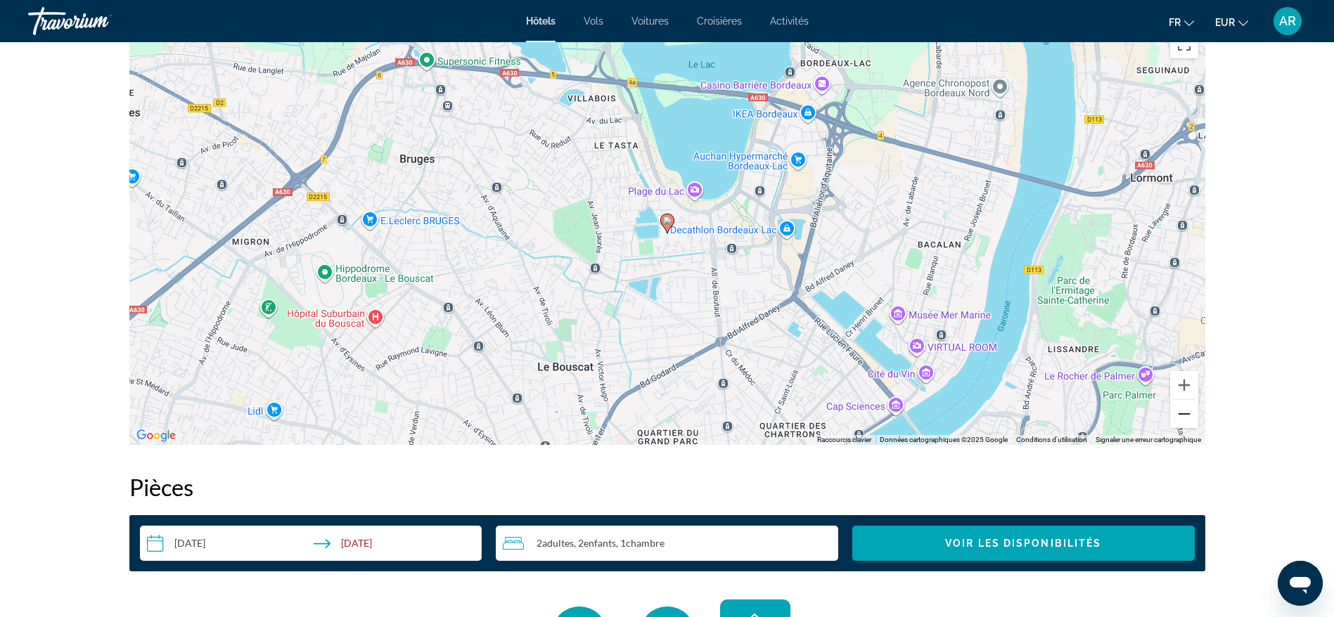
click at [1181, 413] on button "Zoom arrière" at bounding box center [1184, 414] width 28 height 28
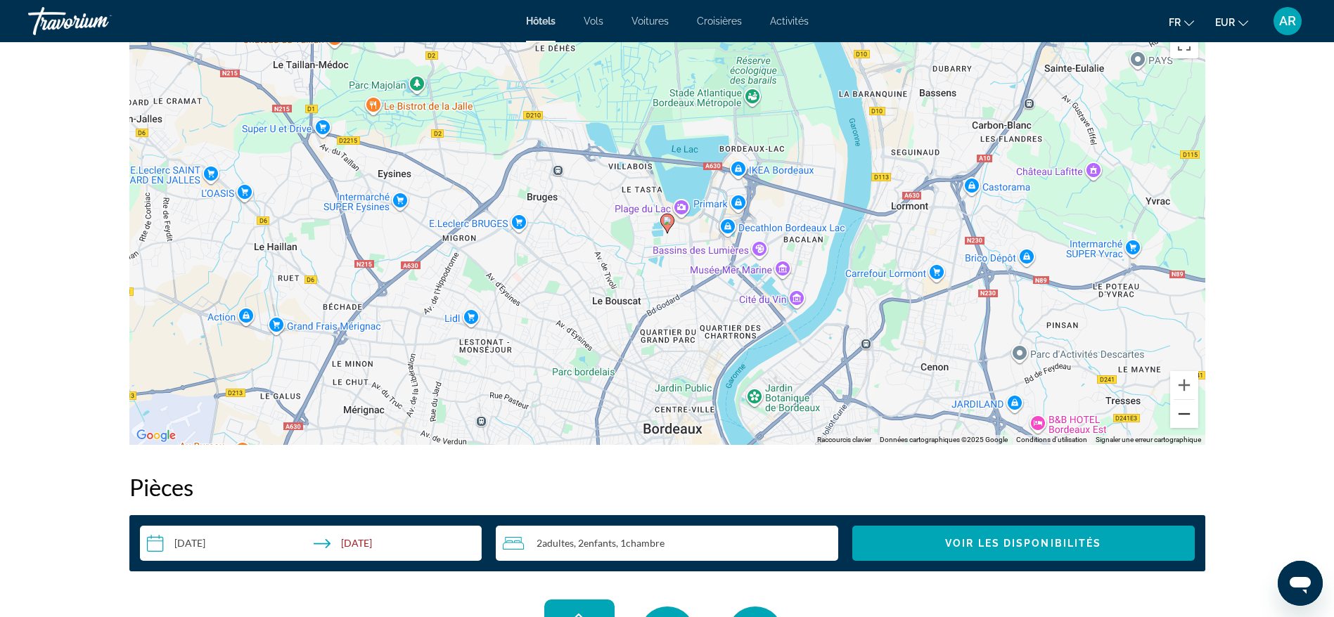
click at [1181, 413] on button "Zoom arrière" at bounding box center [1184, 414] width 28 height 28
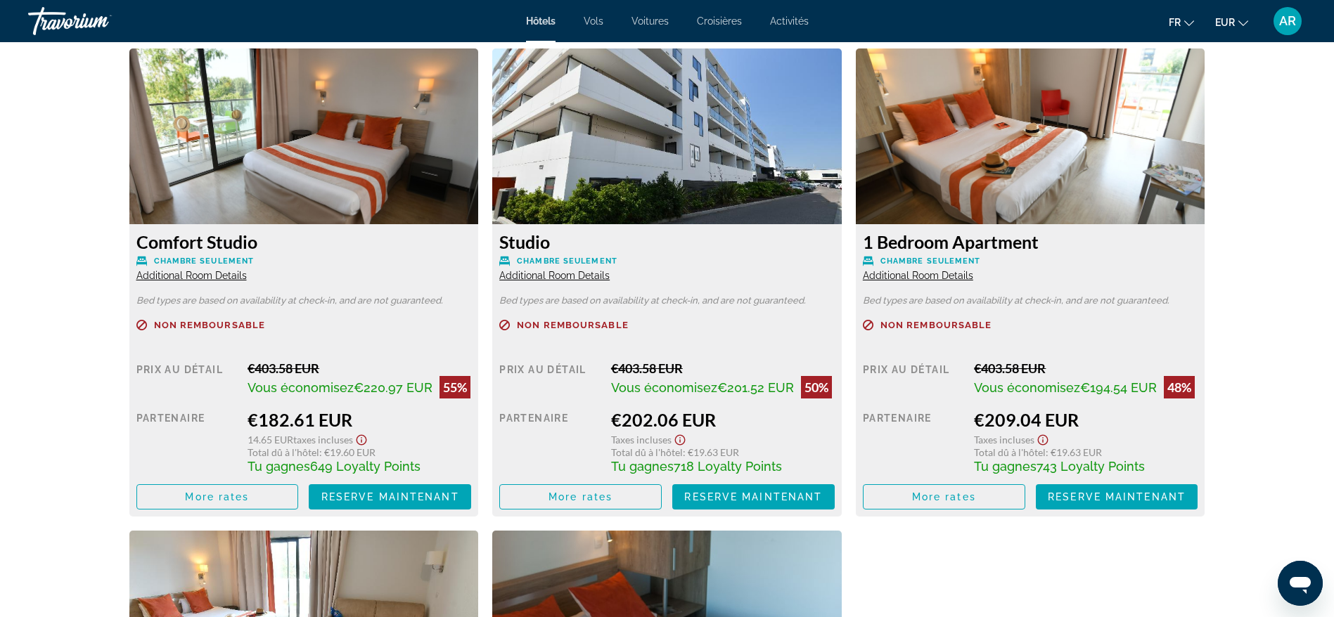
scroll to position [1899, 0]
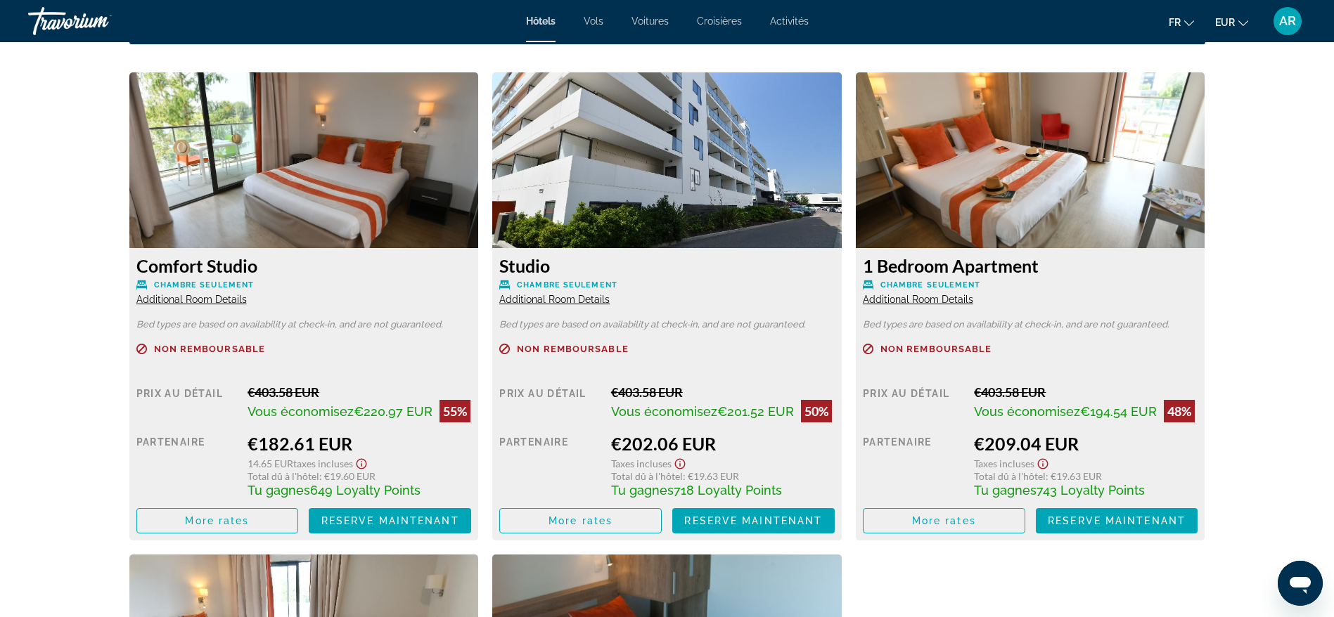
click at [944, 296] on span "Additional Room Details" at bounding box center [918, 299] width 110 height 11
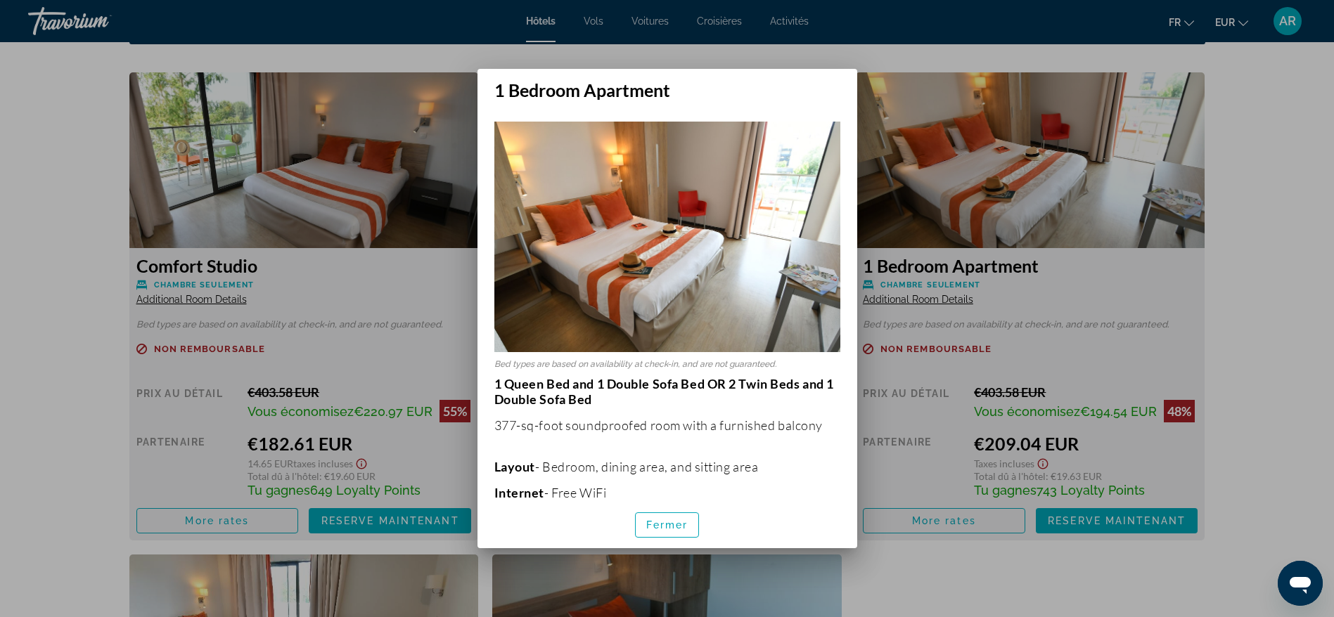
scroll to position [0, 0]
click at [1263, 279] on div at bounding box center [667, 308] width 1334 height 617
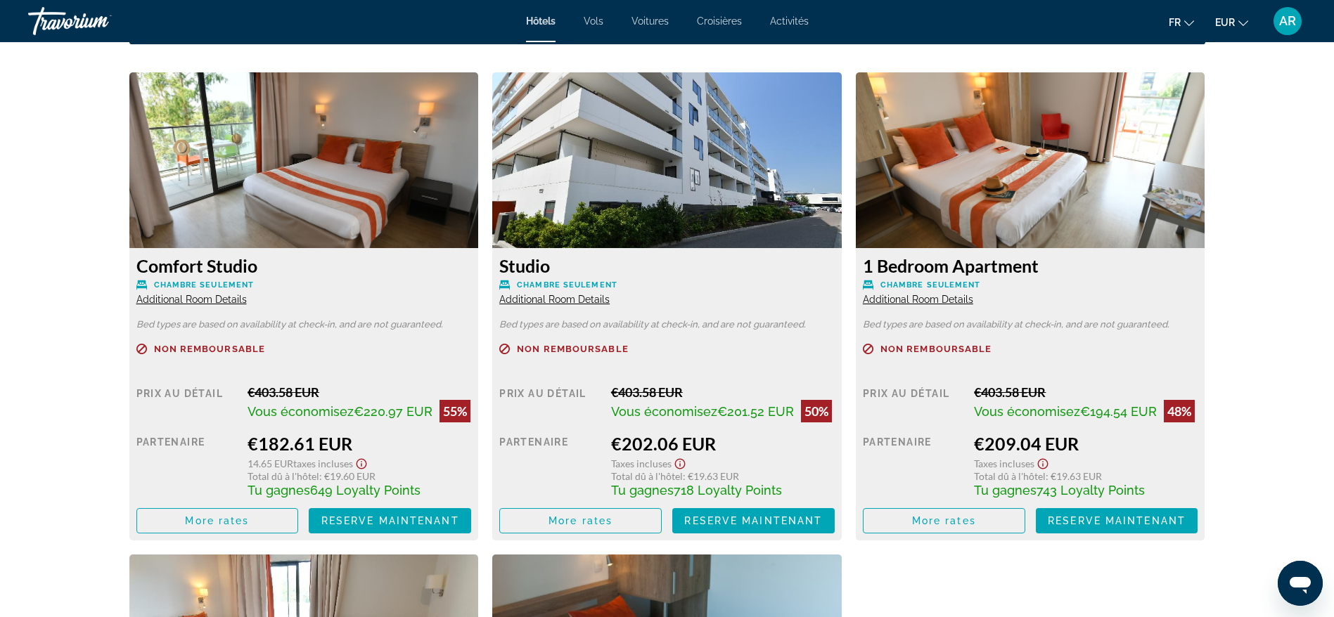
scroll to position [1899, 0]
